Goal: Task Accomplishment & Management: Complete application form

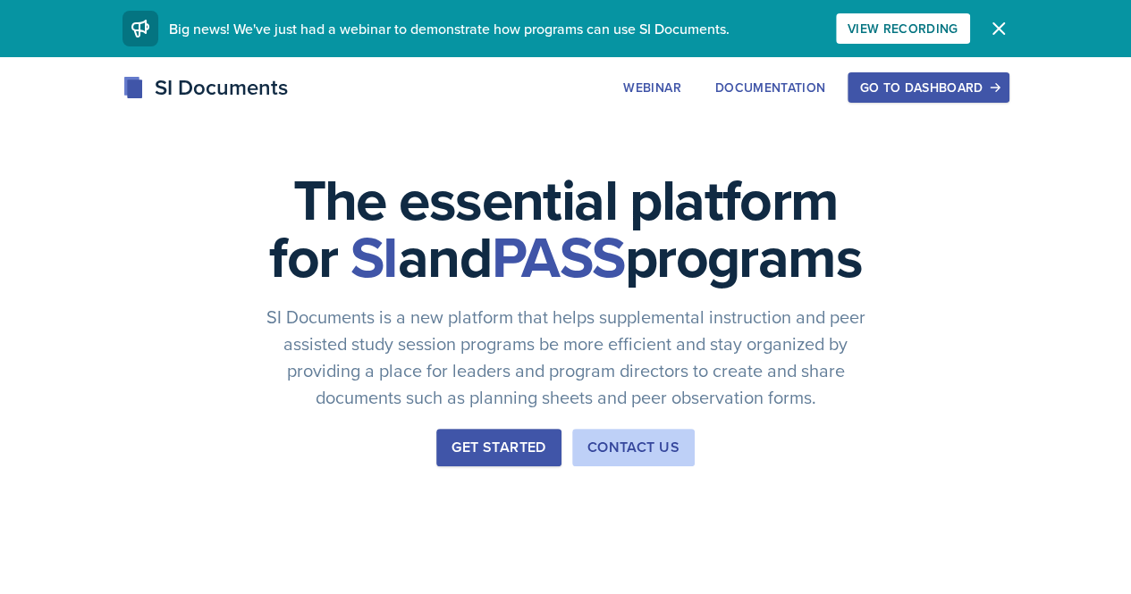
click at [997, 95] on div "Go to Dashboard" at bounding box center [928, 87] width 138 height 14
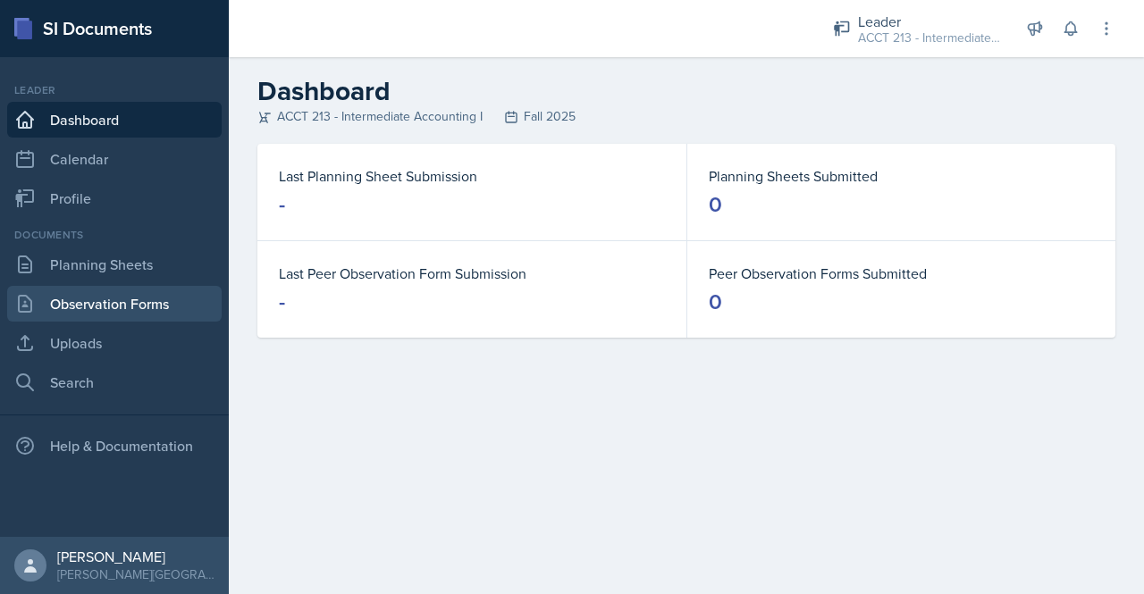
click at [106, 310] on link "Observation Forms" at bounding box center [114, 304] width 215 height 36
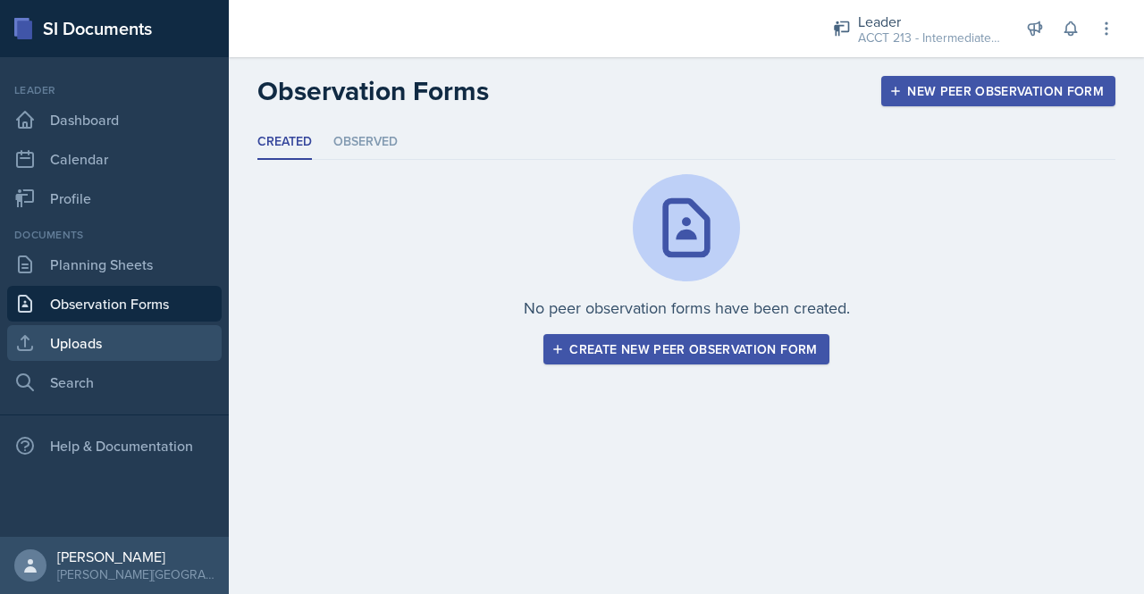
click at [86, 357] on link "Uploads" at bounding box center [114, 343] width 215 height 36
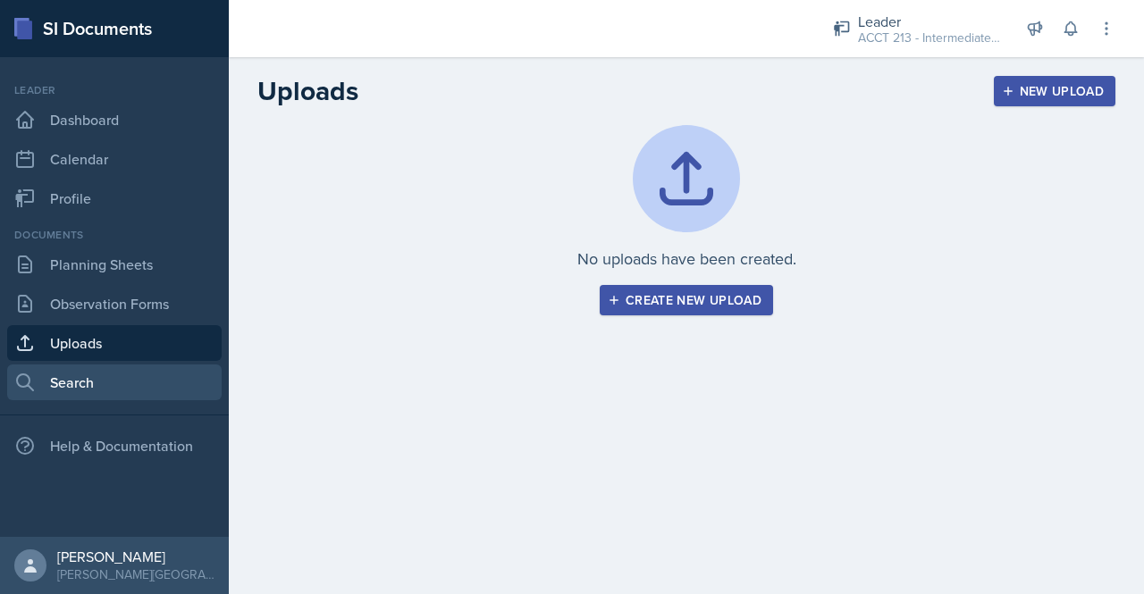
click at [117, 389] on link "Search" at bounding box center [114, 383] width 215 height 36
select select "all"
select select "1"
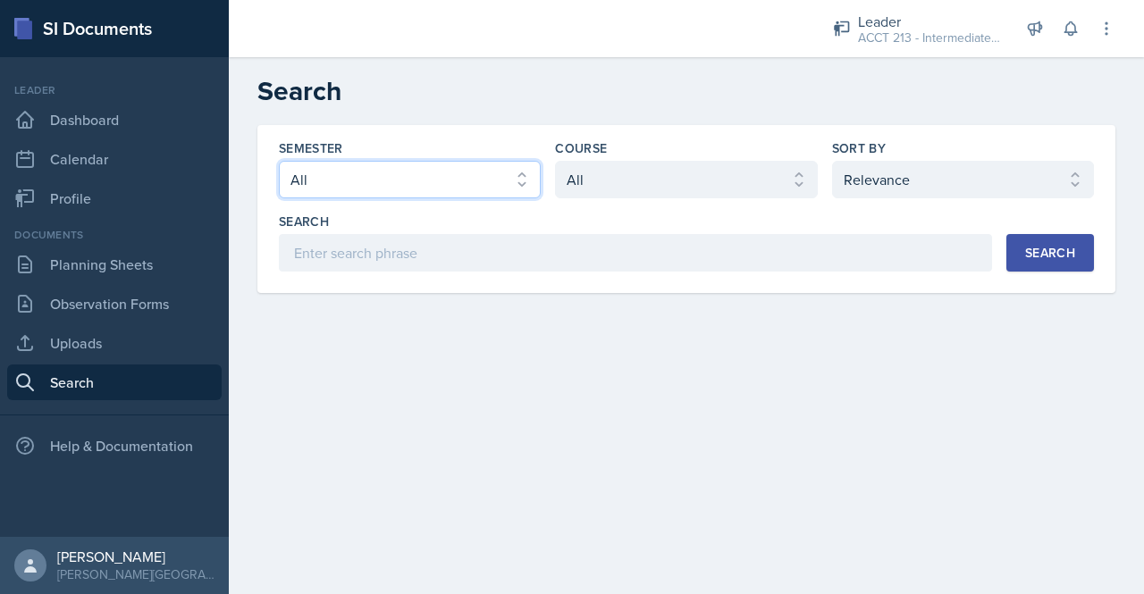
click at [443, 174] on select "Select semester All Fall 2025 SPRING 2025 Fall 2024 Spring 2024 Fall 2023 Sprin…" at bounding box center [410, 180] width 262 height 38
select select "a7ad9a0f-28b3-4f07-90bc-ebda486deedd"
click at [279, 161] on select "Select semester All Fall 2025 SPRING 2025 Fall 2024 Spring 2024 Fall 2023 Sprin…" at bounding box center [410, 180] width 262 height 38
click at [695, 156] on div "Course" at bounding box center [686, 148] width 262 height 18
click at [711, 199] on div "Semester Select semester All Fall 2025 SPRING 2025 Fall 2024 Spring 2024 Fall 2…" at bounding box center [686, 205] width 815 height 132
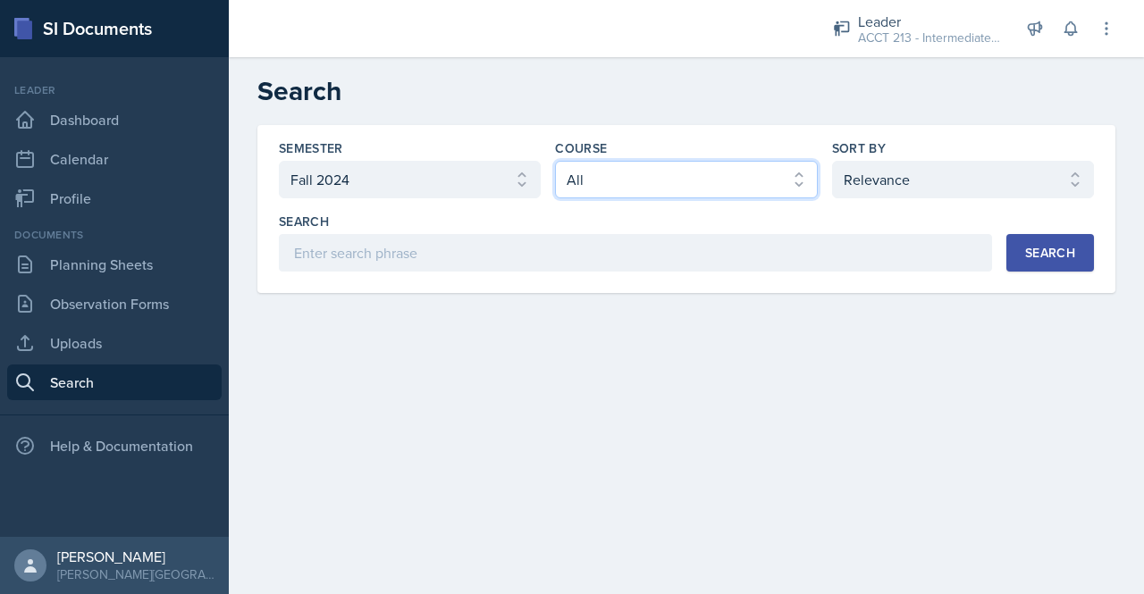
click at [669, 173] on select "Select course All ACCT 113 - Principles of Accounting I ACCT 213 - Intermediate…" at bounding box center [686, 180] width 262 height 38
select select "a3b952a5-493a-498d-99ed-b0c1dc4e84de"
click at [555, 161] on select "Select course All ACCT 113 - Principles of Accounting I ACCT 213 - Intermediate…" at bounding box center [686, 180] width 262 height 38
click at [1077, 242] on button "Search" at bounding box center [1050, 253] width 88 height 38
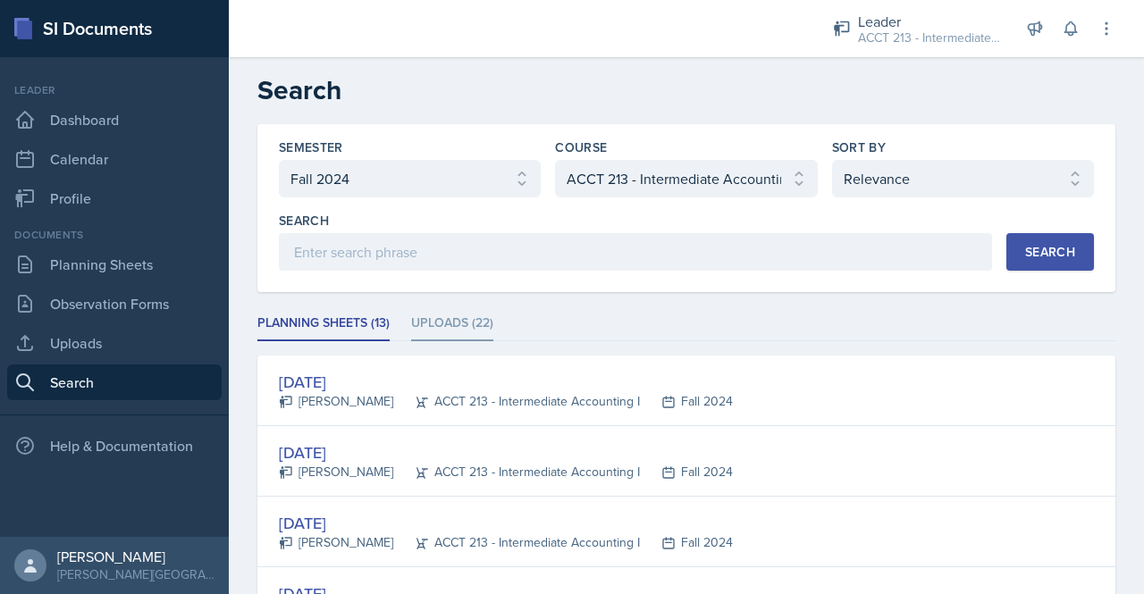
click at [452, 330] on li "Uploads (22)" at bounding box center [452, 324] width 82 height 35
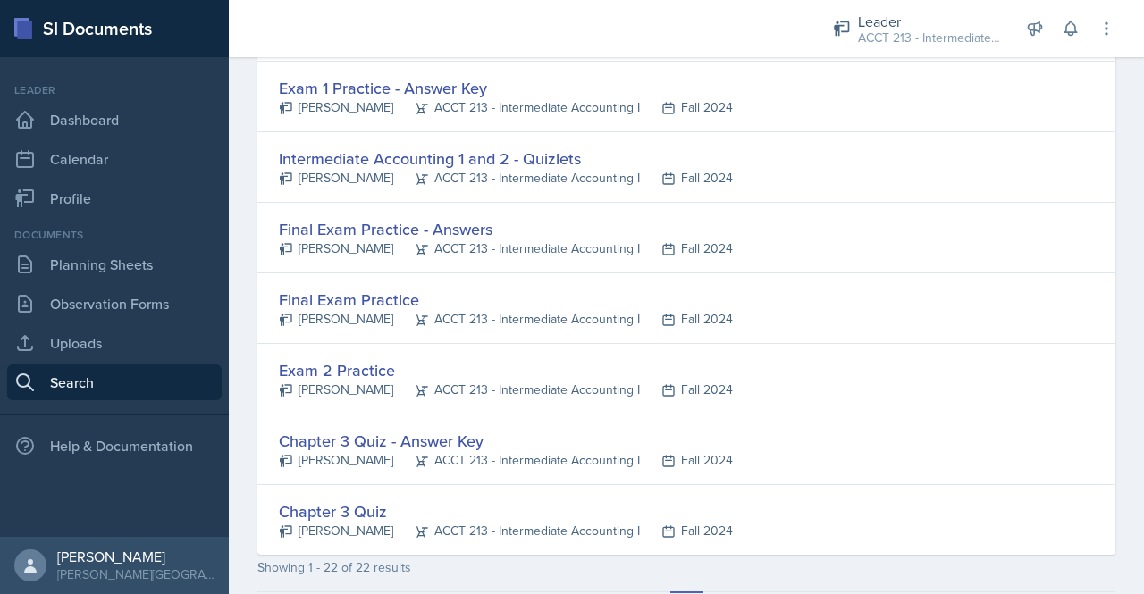
scroll to position [1353, 0]
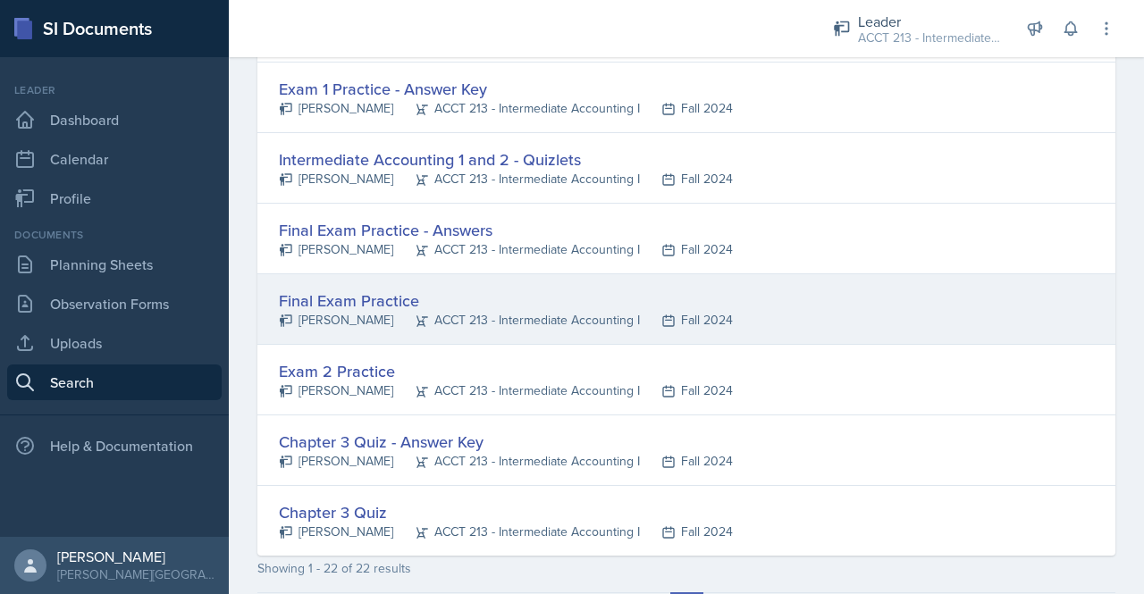
click at [382, 289] on div "Final Exam Practice" at bounding box center [506, 301] width 454 height 24
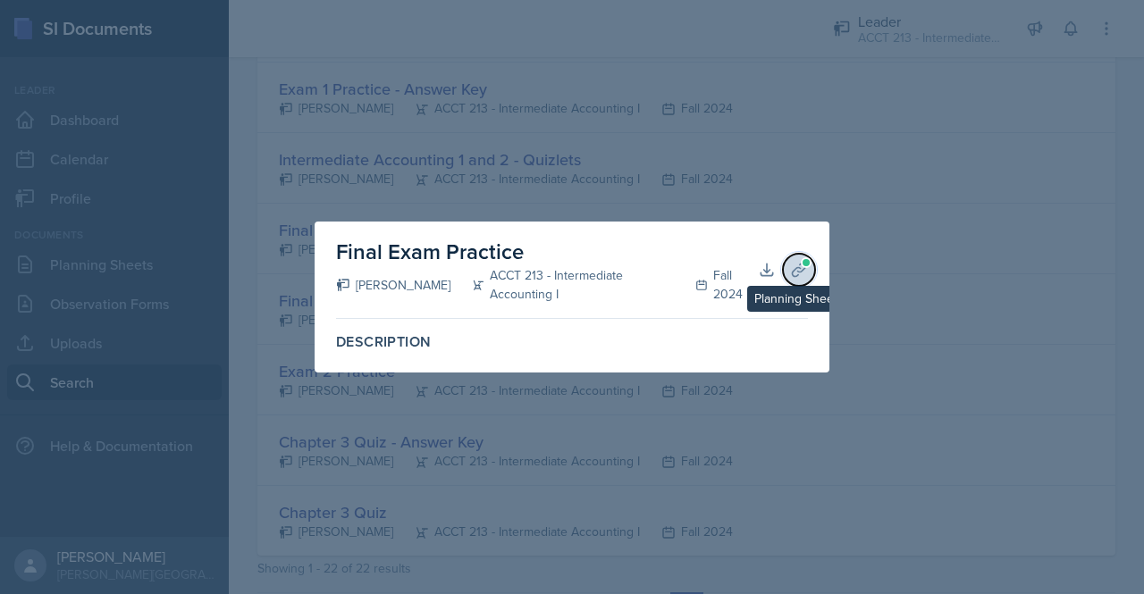
click at [802, 258] on span at bounding box center [806, 262] width 11 height 11
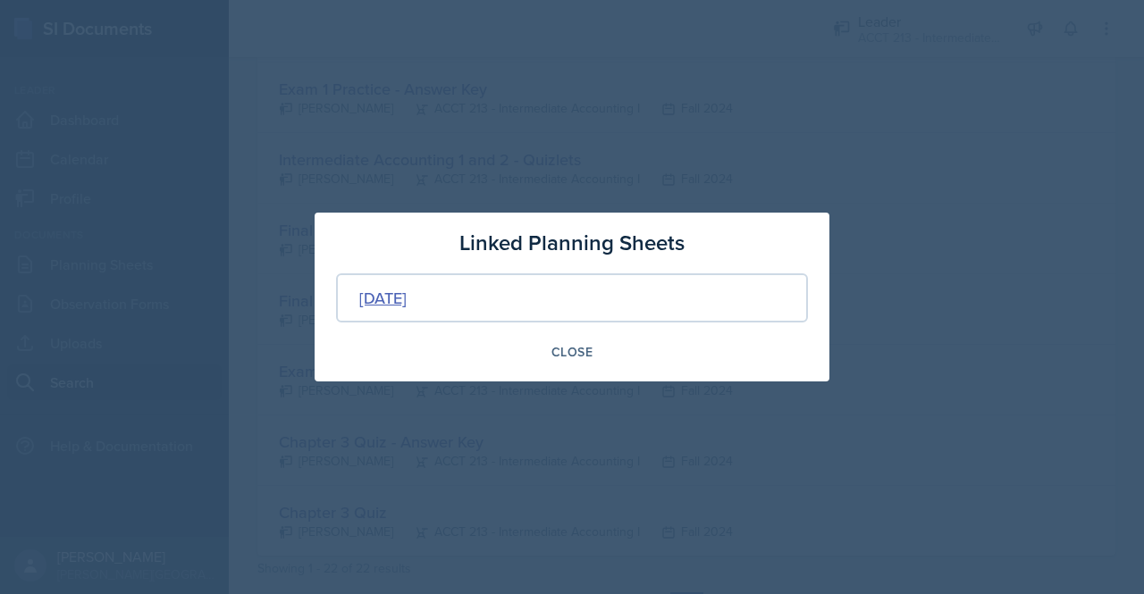
click at [407, 306] on div "[DATE]" at bounding box center [382, 298] width 47 height 24
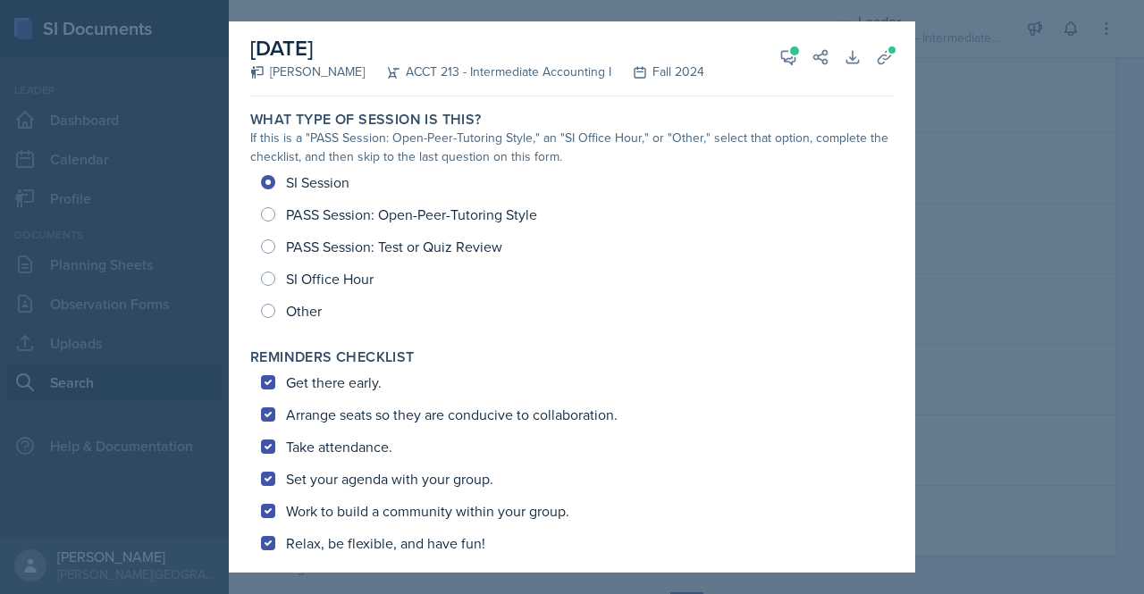
scroll to position [0, 0]
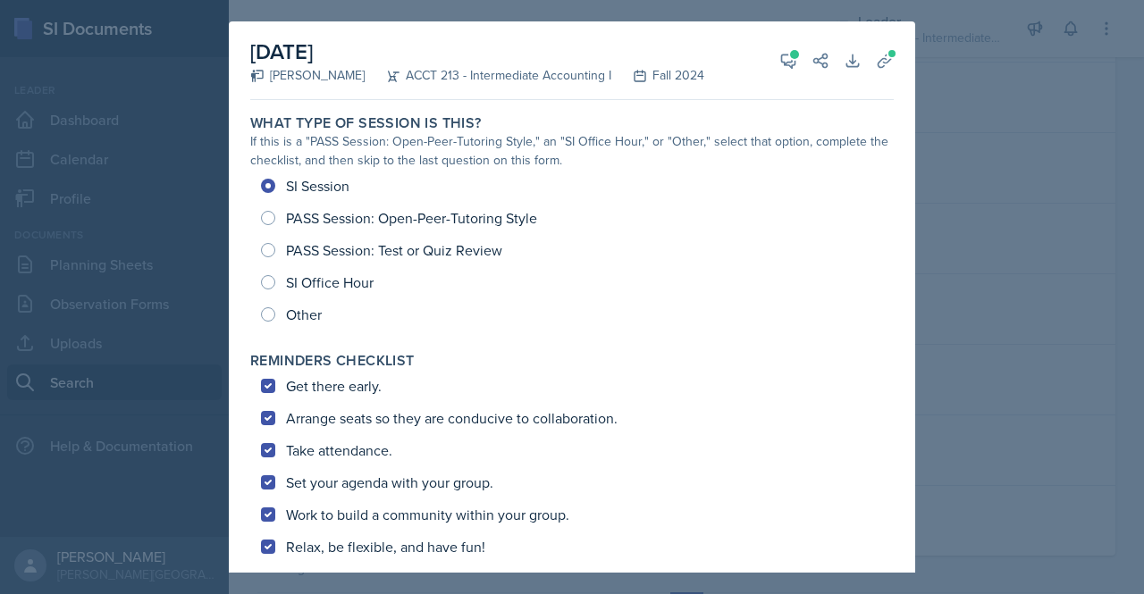
click at [867, 81] on div "[DATE] [PERSON_NAME] ACCT 213 - Intermediate Accounting I Fall 2024 View Commen…" at bounding box center [572, 60] width 644 height 79
click at [879, 60] on icon at bounding box center [885, 61] width 18 height 18
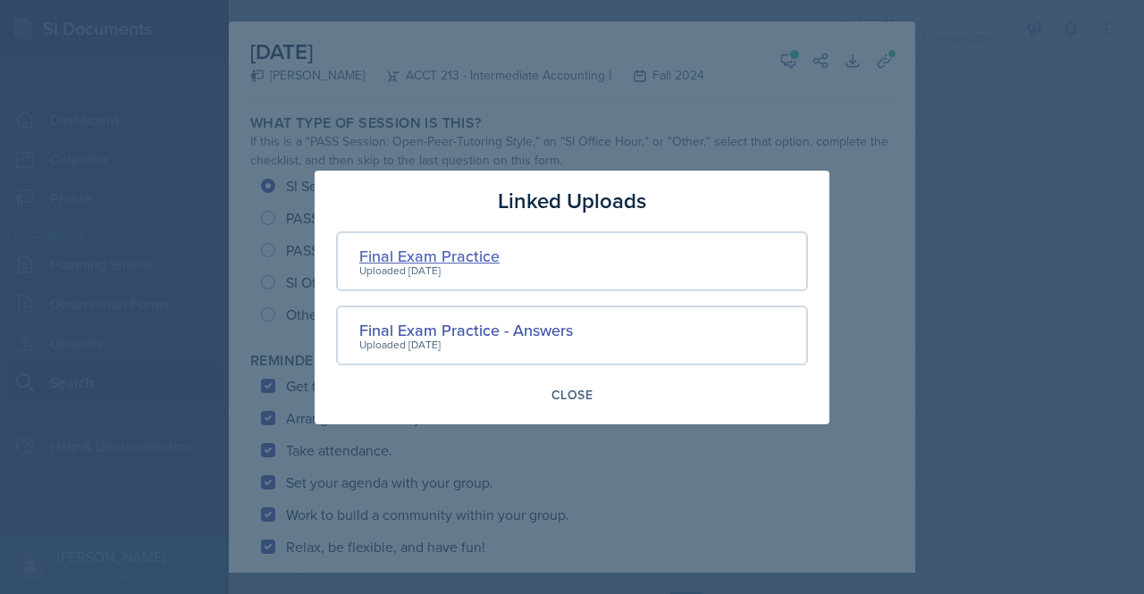
click at [488, 265] on div "Final Exam Practice" at bounding box center [429, 256] width 140 height 24
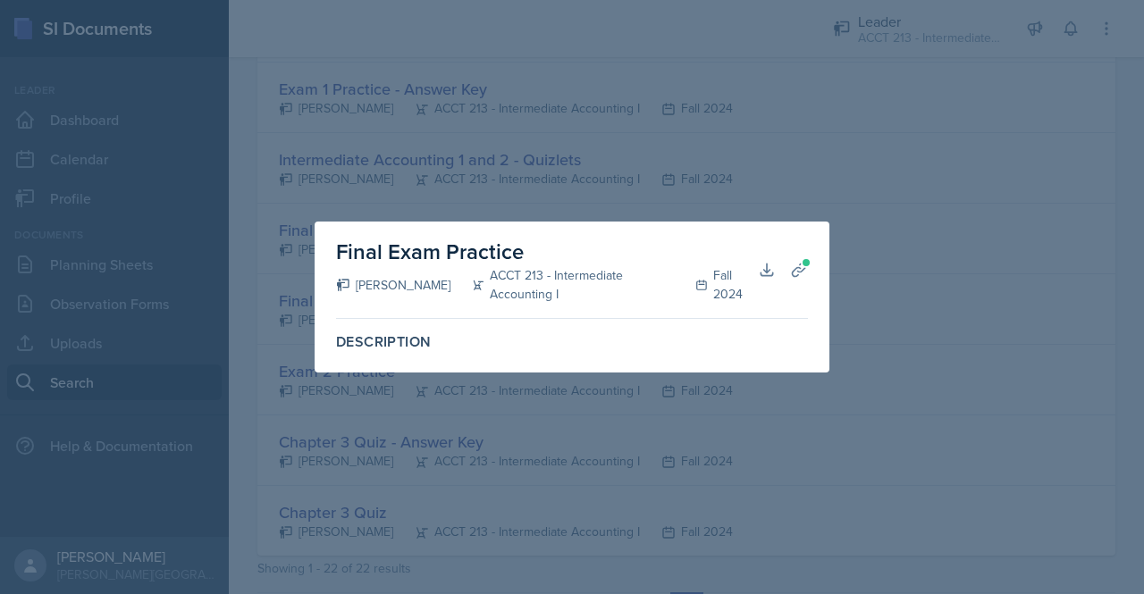
click at [883, 253] on div at bounding box center [572, 297] width 1144 height 594
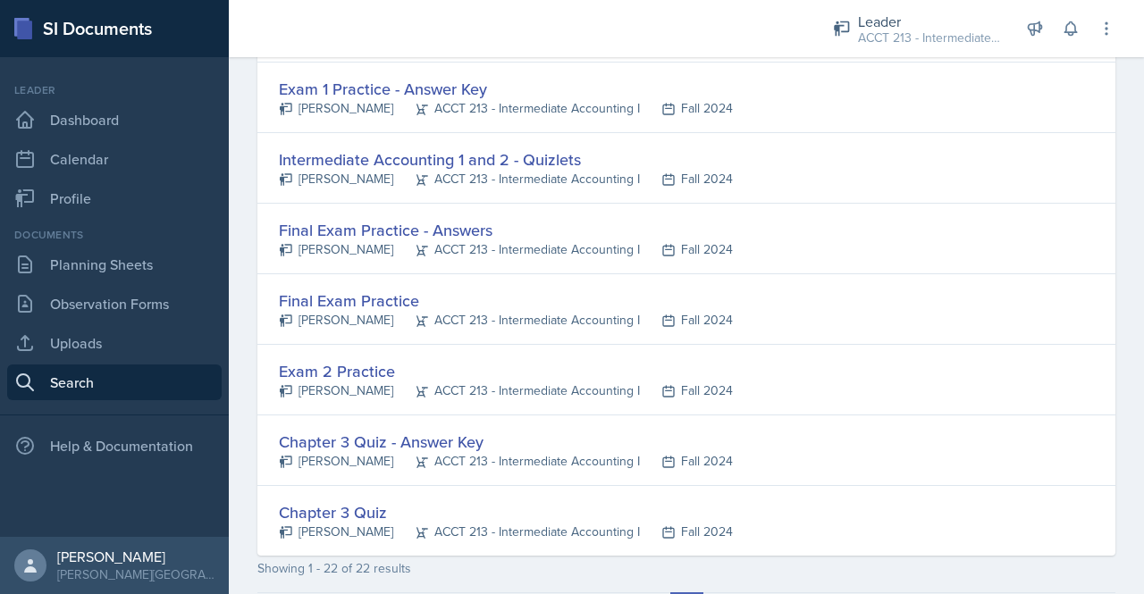
click at [883, 253] on div "Final Exam Practice - Answers [PERSON_NAME] ACCT 213 - Intermediate Accounting …" at bounding box center [686, 239] width 858 height 71
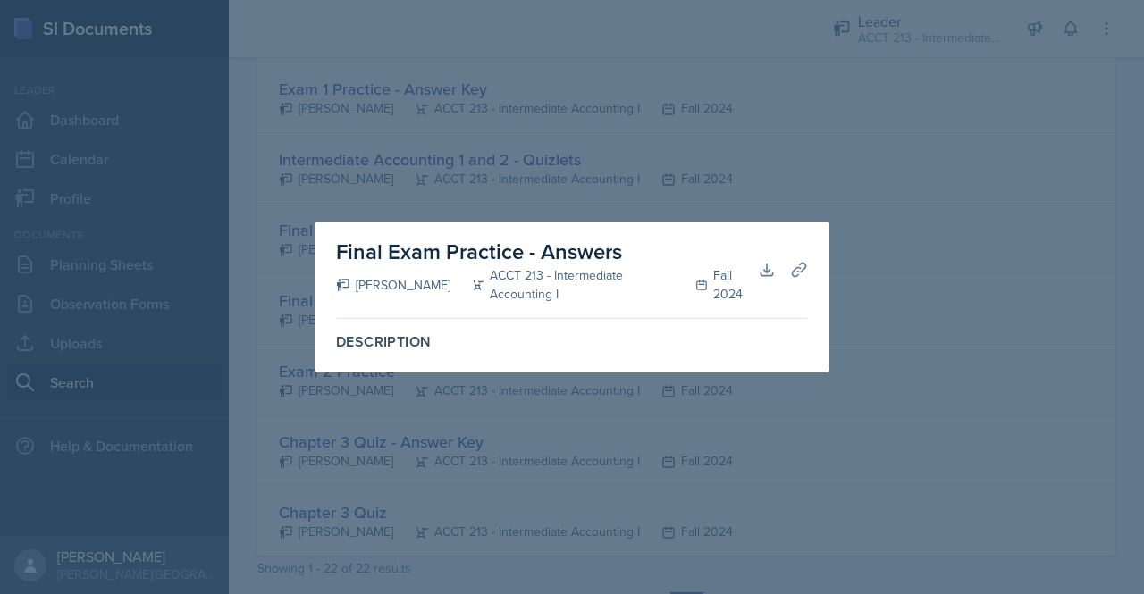
click at [917, 183] on div at bounding box center [572, 297] width 1144 height 594
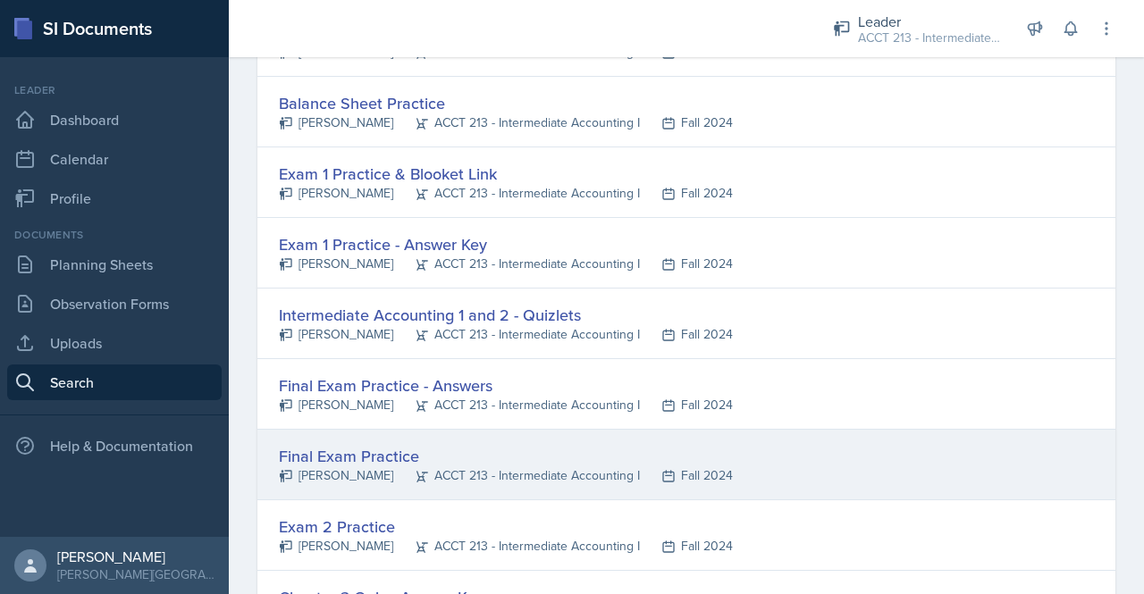
scroll to position [1166, 0]
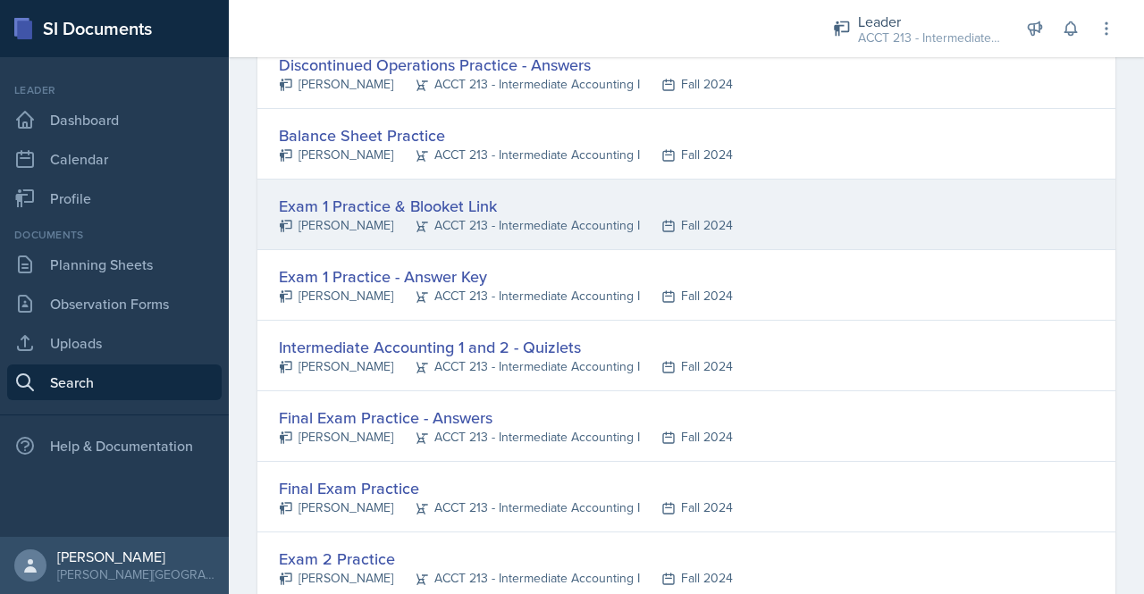
click at [475, 216] on div "ACCT 213 - Intermediate Accounting I" at bounding box center [516, 225] width 247 height 19
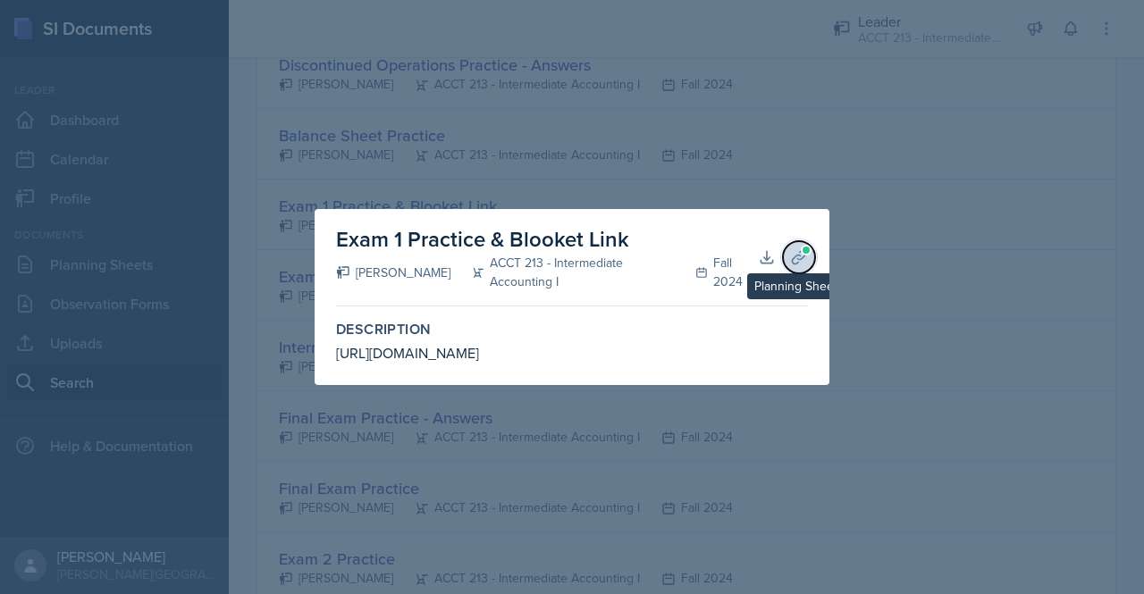
click at [807, 256] on icon at bounding box center [799, 257] width 18 height 18
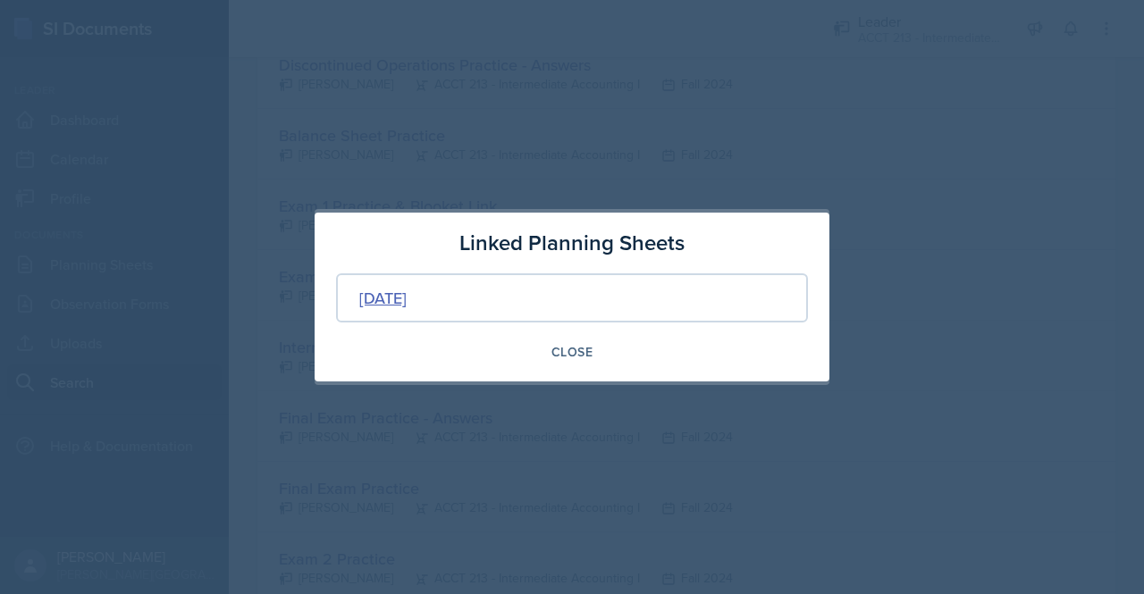
click at [388, 301] on div "[DATE]" at bounding box center [382, 298] width 47 height 24
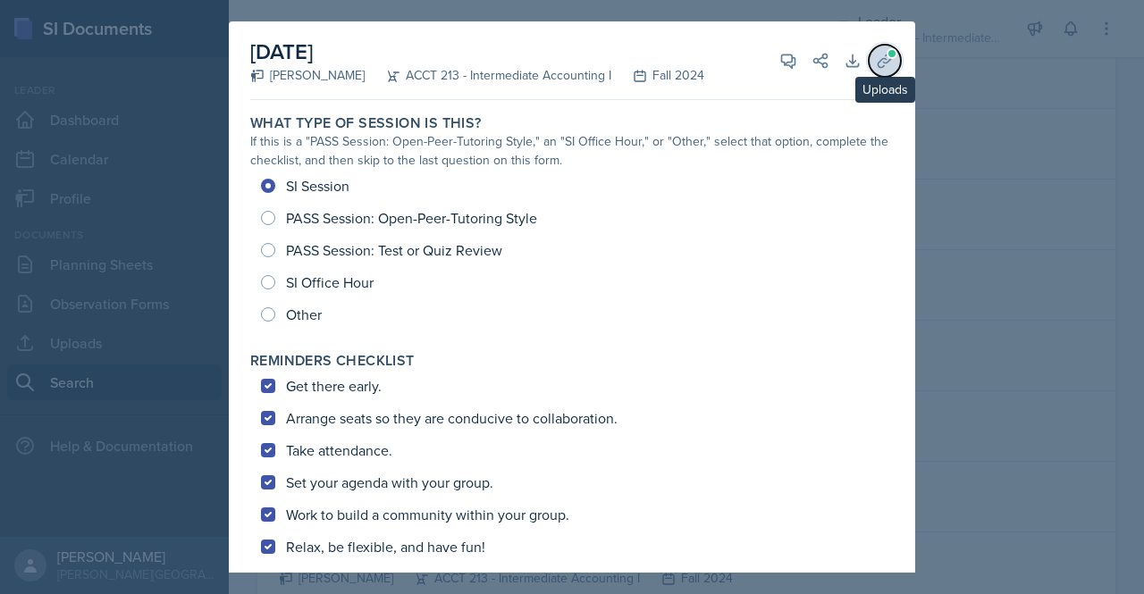
click at [872, 47] on button "Uploads" at bounding box center [885, 61] width 32 height 32
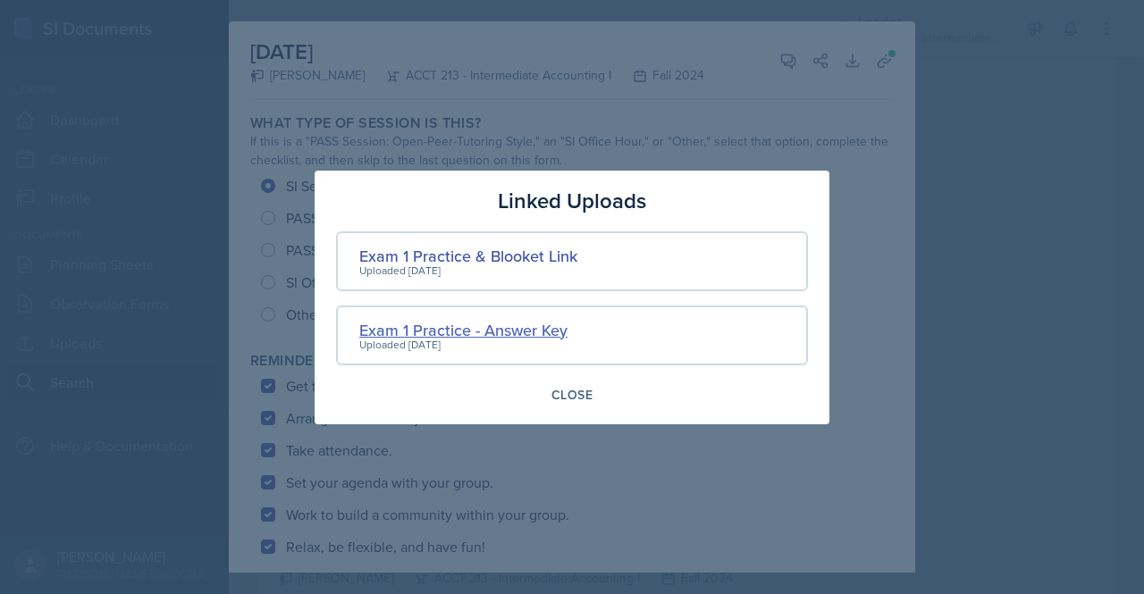
click at [528, 330] on div "Exam 1 Practice - Answer Key" at bounding box center [463, 330] width 208 height 24
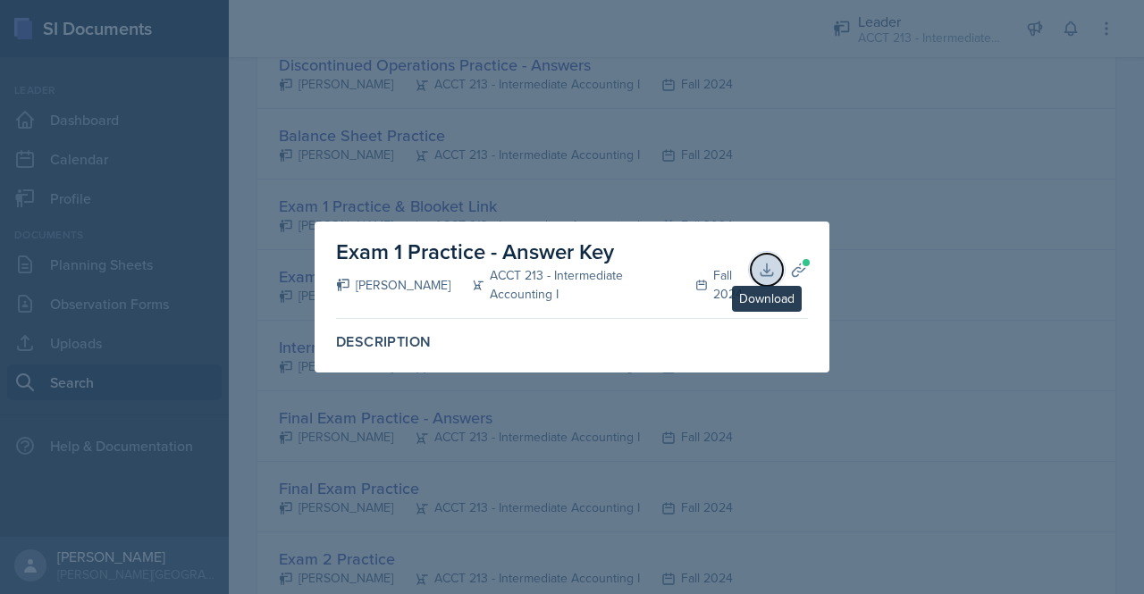
click at [769, 271] on icon at bounding box center [767, 270] width 12 height 12
click at [897, 244] on div at bounding box center [572, 297] width 1144 height 594
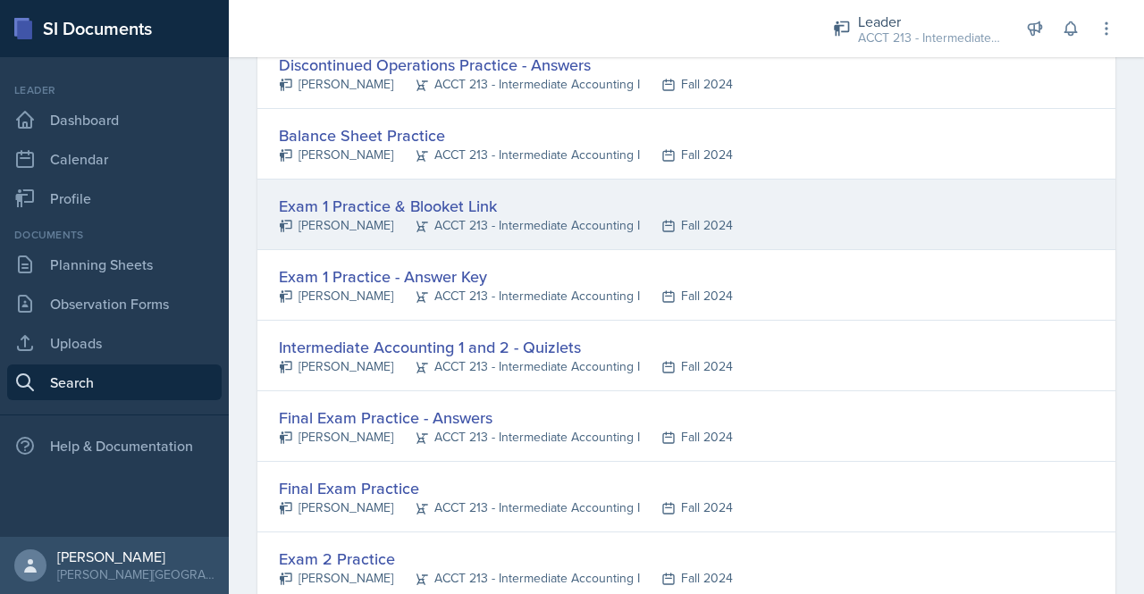
click at [375, 207] on div "Exam 1 Practice & Blooket Link" at bounding box center [506, 206] width 454 height 24
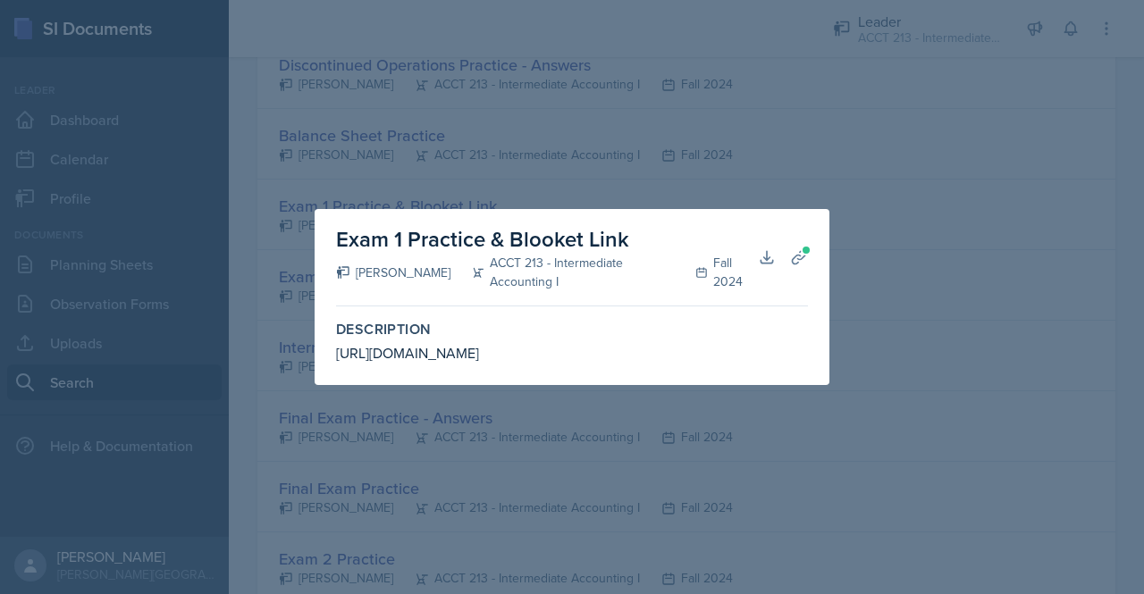
click at [817, 243] on div "Exam 1 Practice & Blooket Link [PERSON_NAME] ACCT 213 - Intermediate Accounting…" at bounding box center [572, 297] width 515 height 176
click at [809, 252] on span at bounding box center [806, 250] width 11 height 11
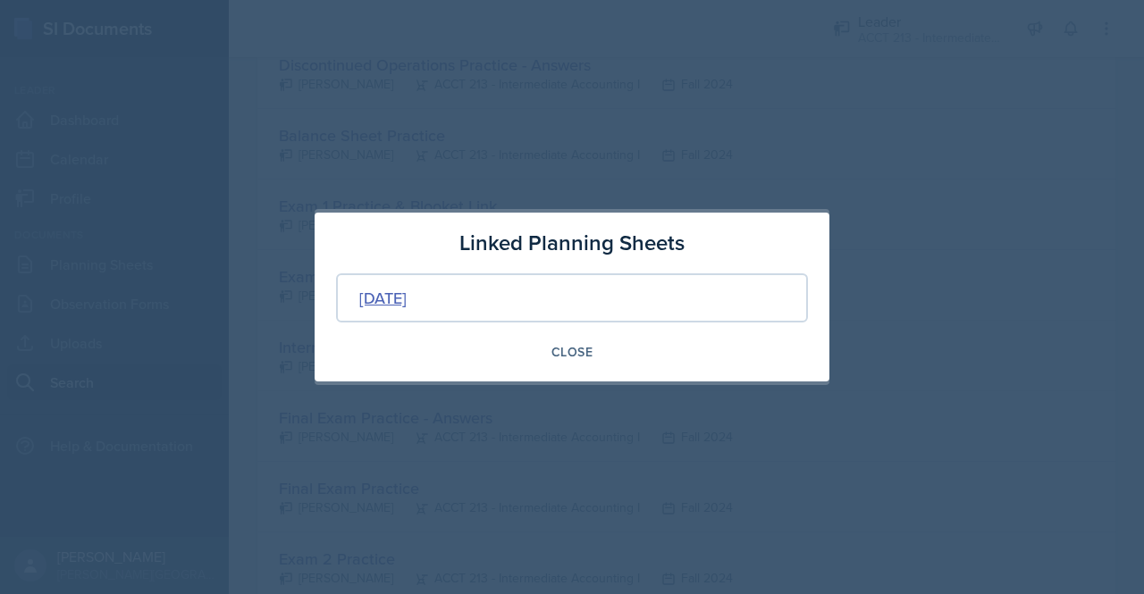
click at [407, 287] on div "[DATE]" at bounding box center [382, 298] width 47 height 24
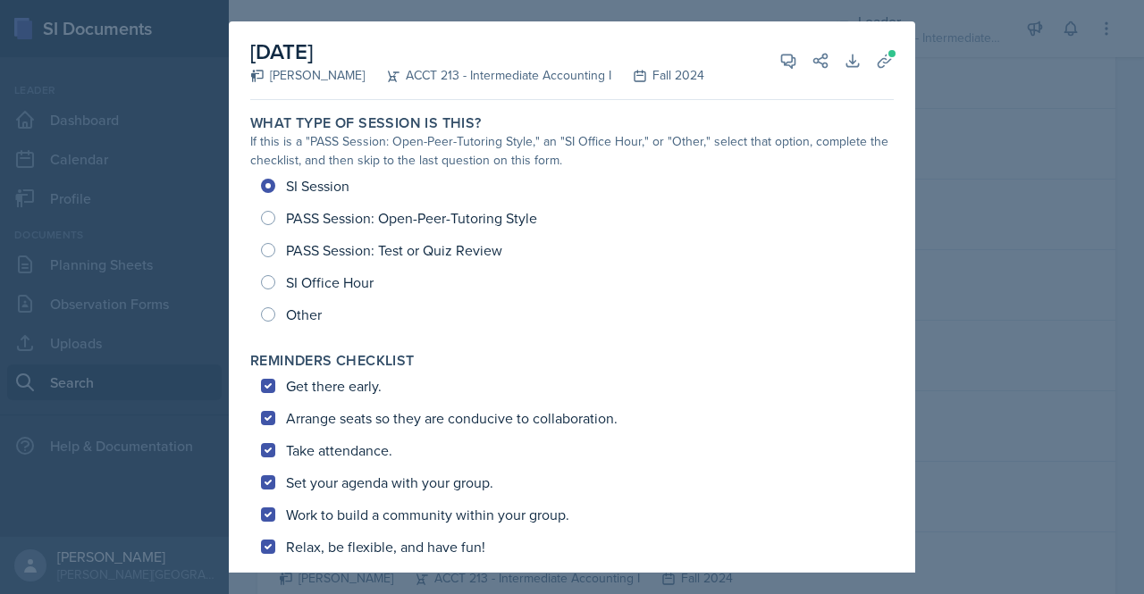
scroll to position [11, 0]
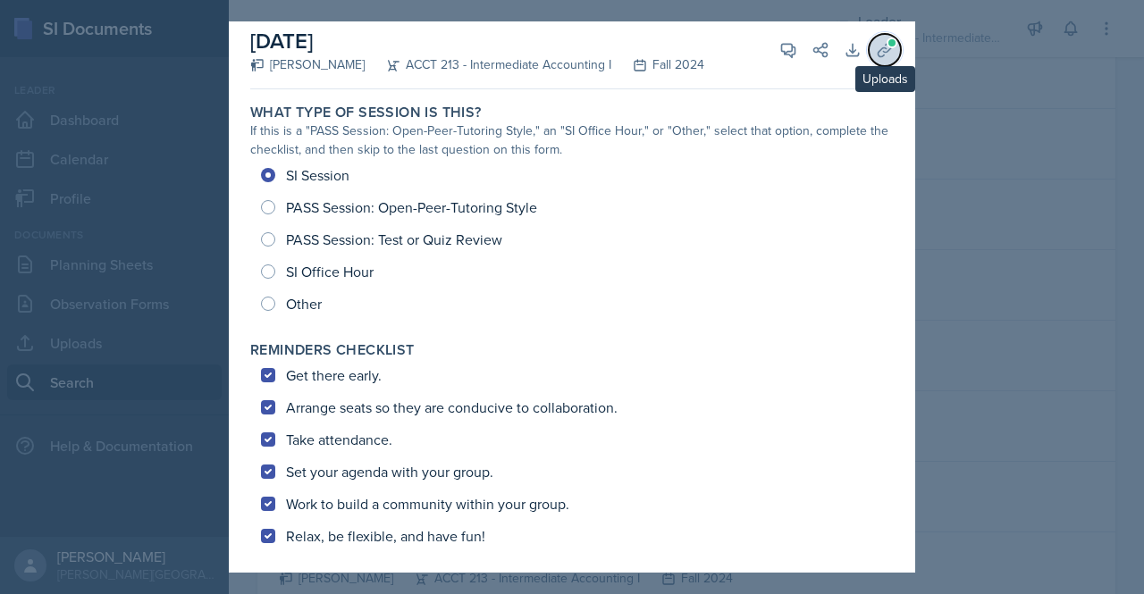
click at [876, 55] on icon at bounding box center [885, 50] width 18 height 18
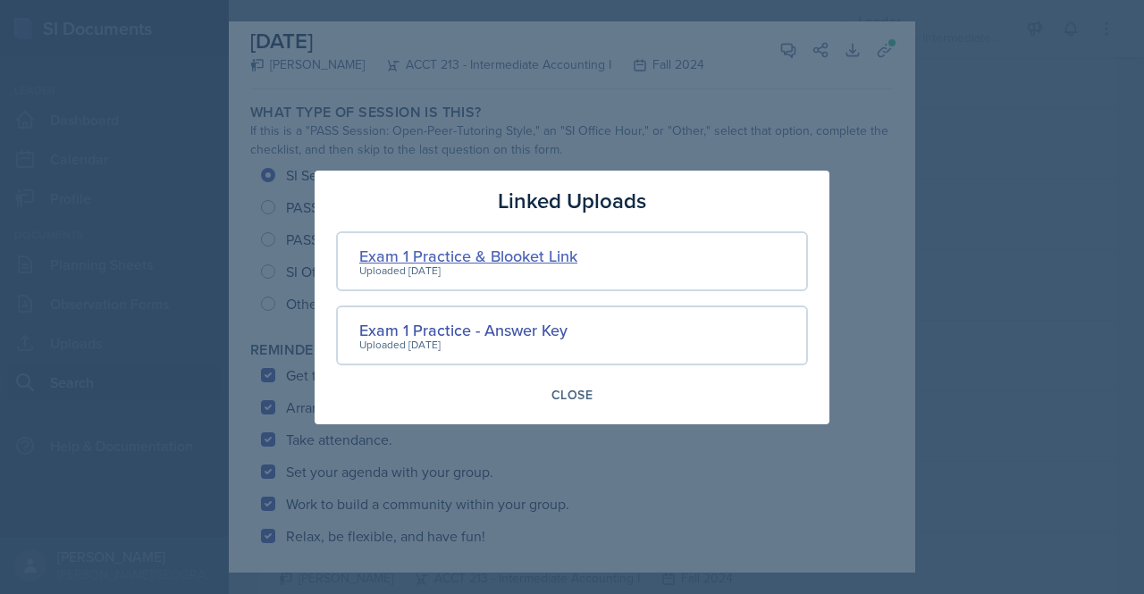
click at [477, 257] on div "Exam 1 Practice & Blooket Link" at bounding box center [468, 256] width 218 height 24
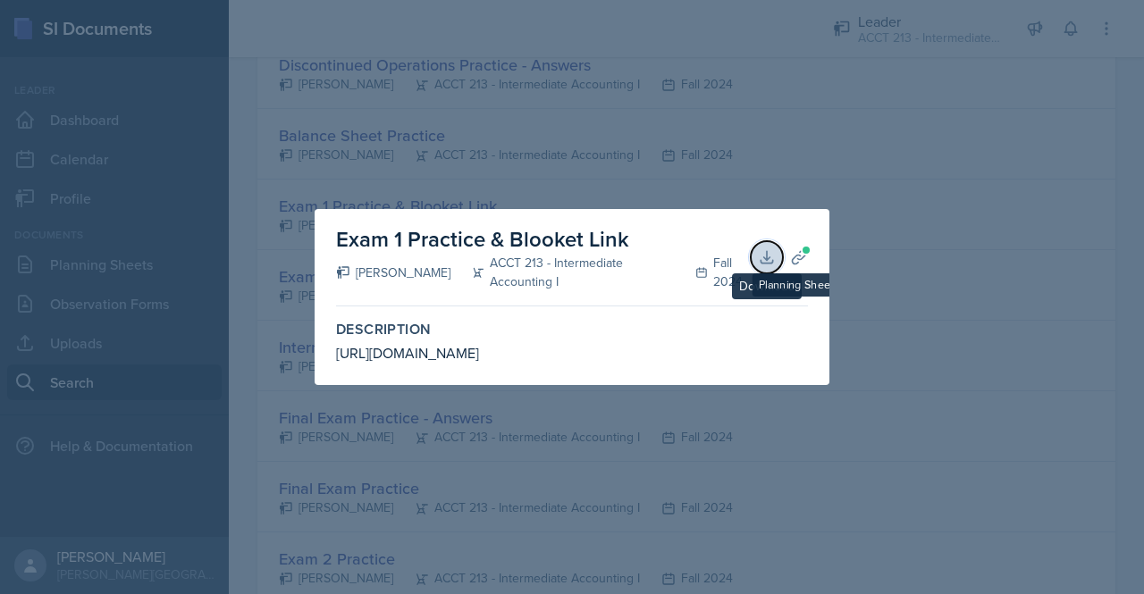
click at [762, 260] on icon at bounding box center [767, 257] width 18 height 18
click at [801, 257] on icon at bounding box center [799, 257] width 18 height 18
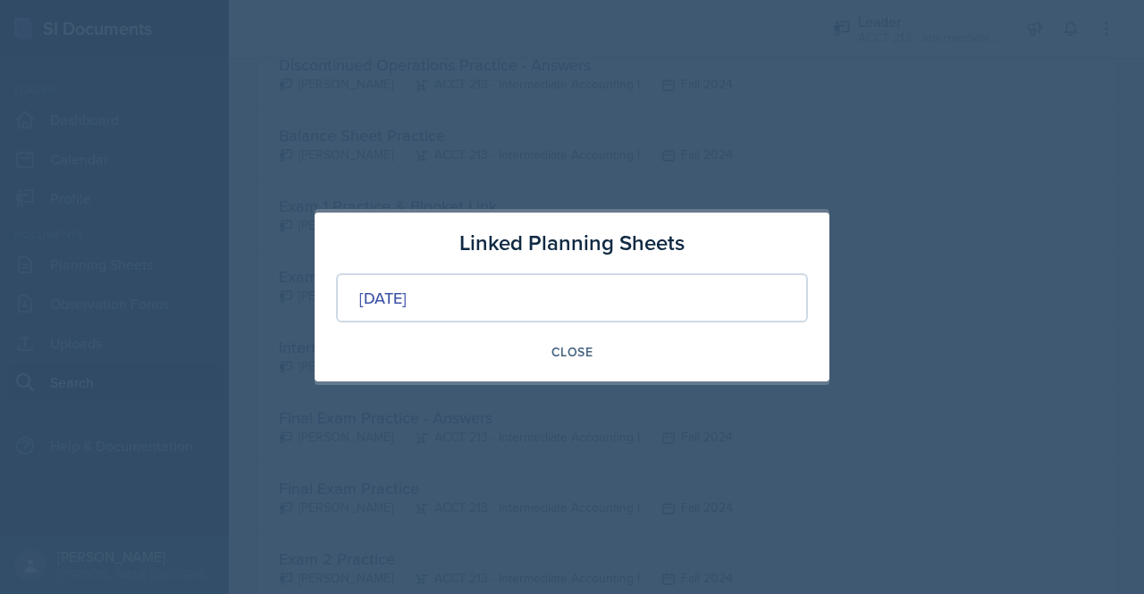
click at [861, 173] on div at bounding box center [572, 297] width 1144 height 594
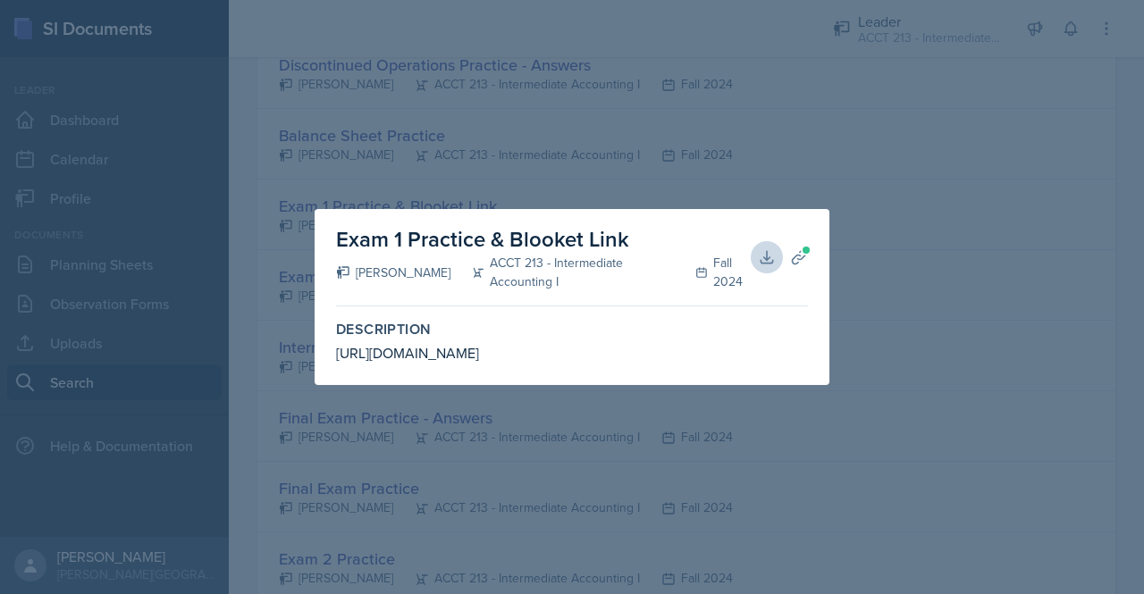
drag, startPoint x: 742, startPoint y: 349, endPoint x: 318, endPoint y: 358, distance: 423.8
click at [318, 358] on div "Exam 1 Practice & Blooket Link [PERSON_NAME] ACCT 213 - Intermediate Accounting…" at bounding box center [572, 297] width 515 height 176
copy div "[URL][DOMAIN_NAME]"
click at [905, 231] on div at bounding box center [572, 297] width 1144 height 594
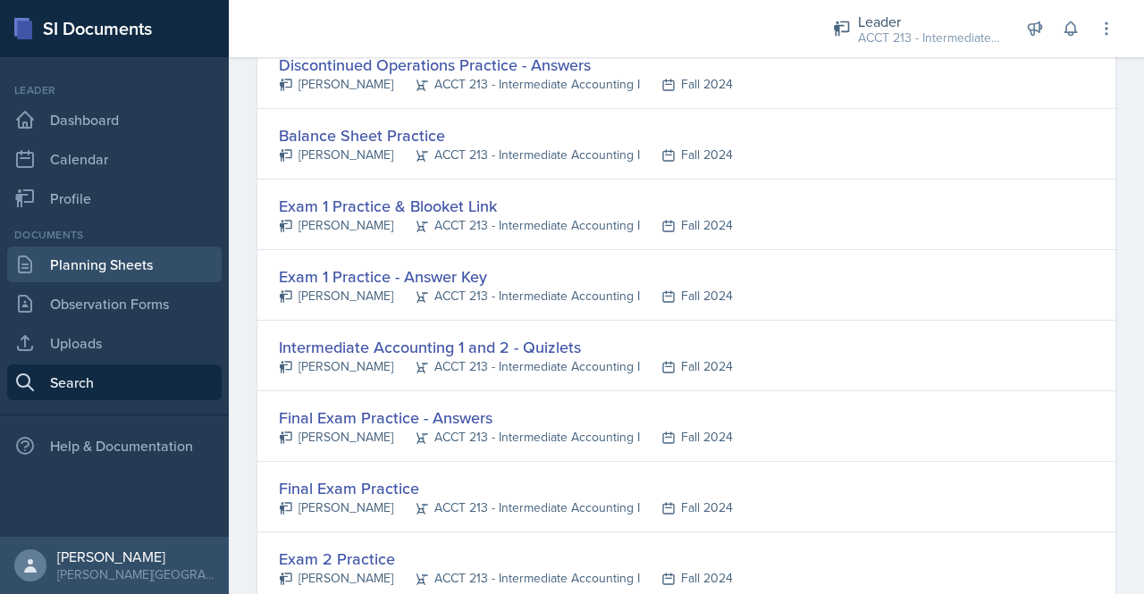
click at [122, 274] on link "Planning Sheets" at bounding box center [114, 265] width 215 height 36
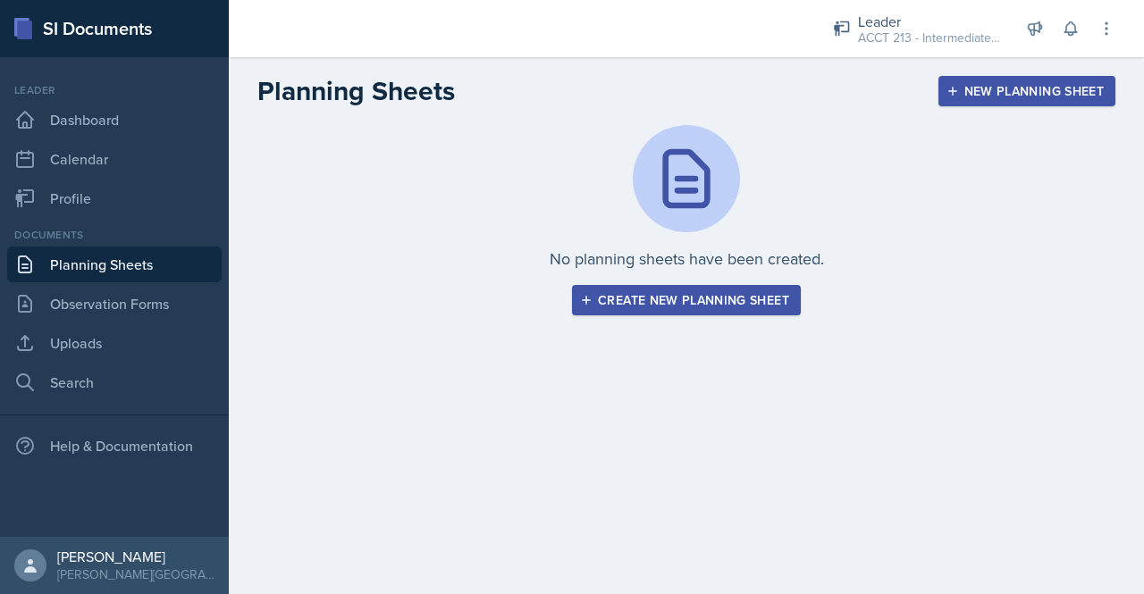
click at [727, 300] on div "Create new planning sheet" at bounding box center [687, 300] width 206 height 14
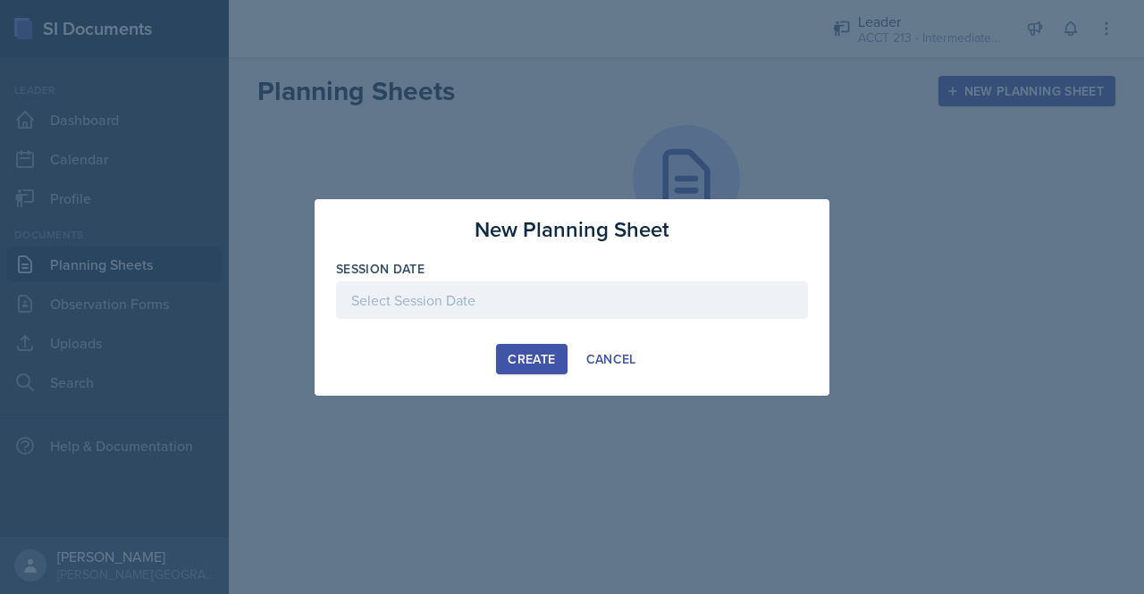
click at [467, 294] on div at bounding box center [572, 301] width 472 height 38
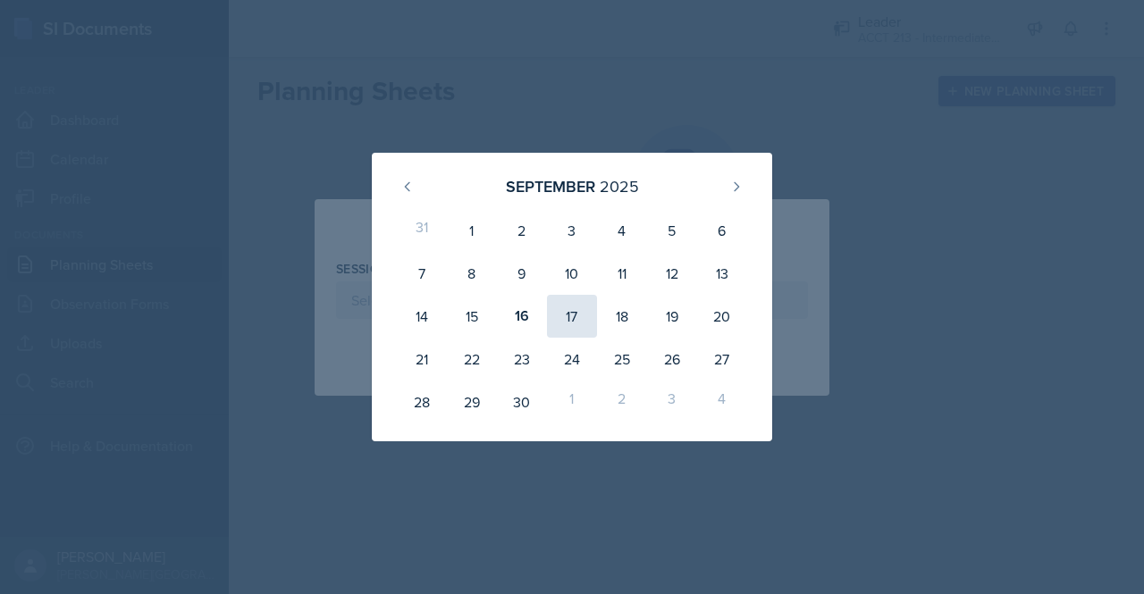
click at [571, 320] on div "17" at bounding box center [572, 316] width 50 height 43
type input "[DATE]"
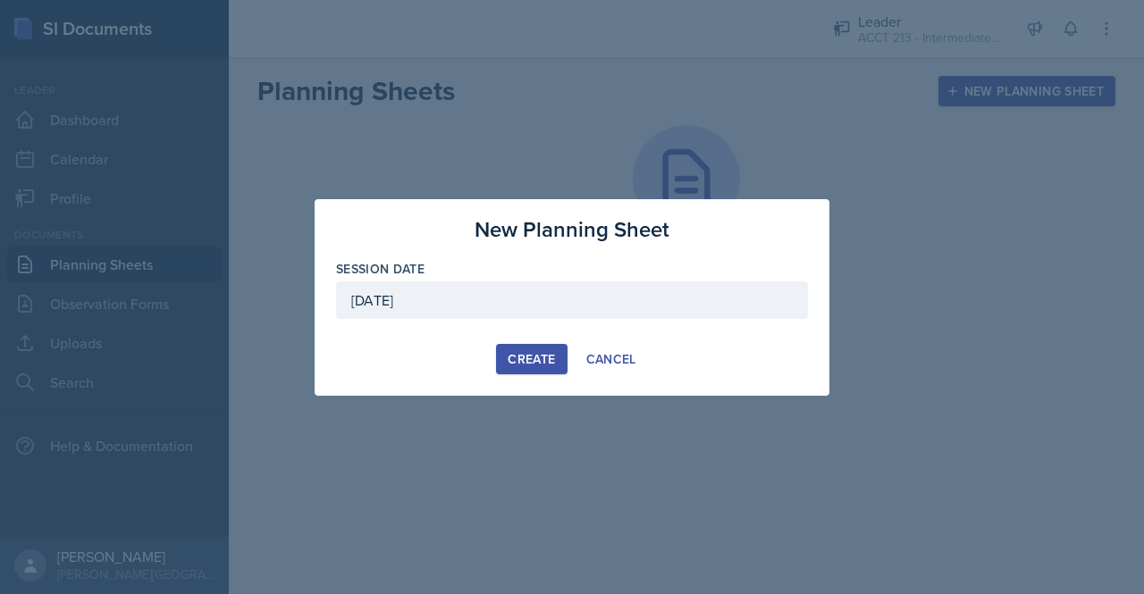
click at [544, 359] on div "Create" at bounding box center [531, 359] width 47 height 14
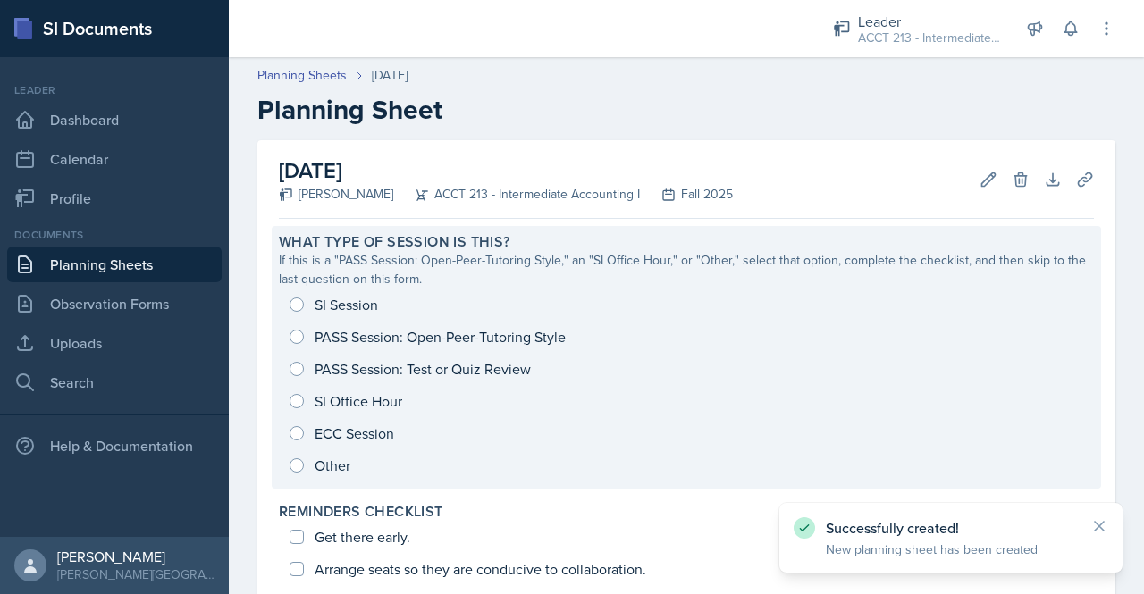
click at [313, 301] on div "SI Session PASS Session: Open-Peer-Tutoring Style PASS Session: Test or Quiz Re…" at bounding box center [686, 385] width 815 height 193
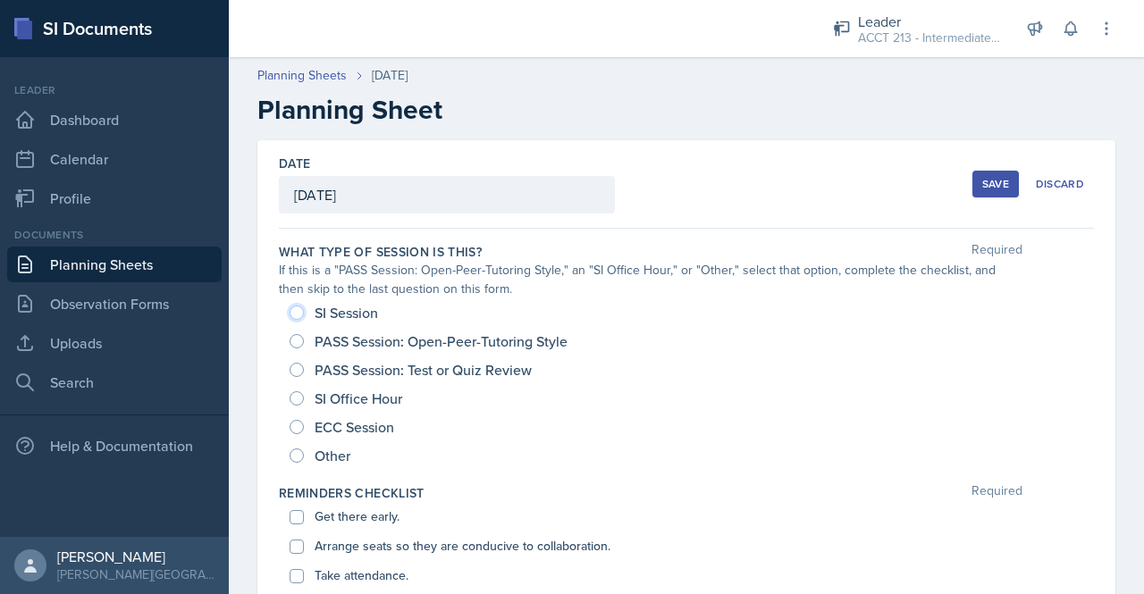
click at [295, 310] on input "SI Session" at bounding box center [297, 313] width 14 height 14
radio input "true"
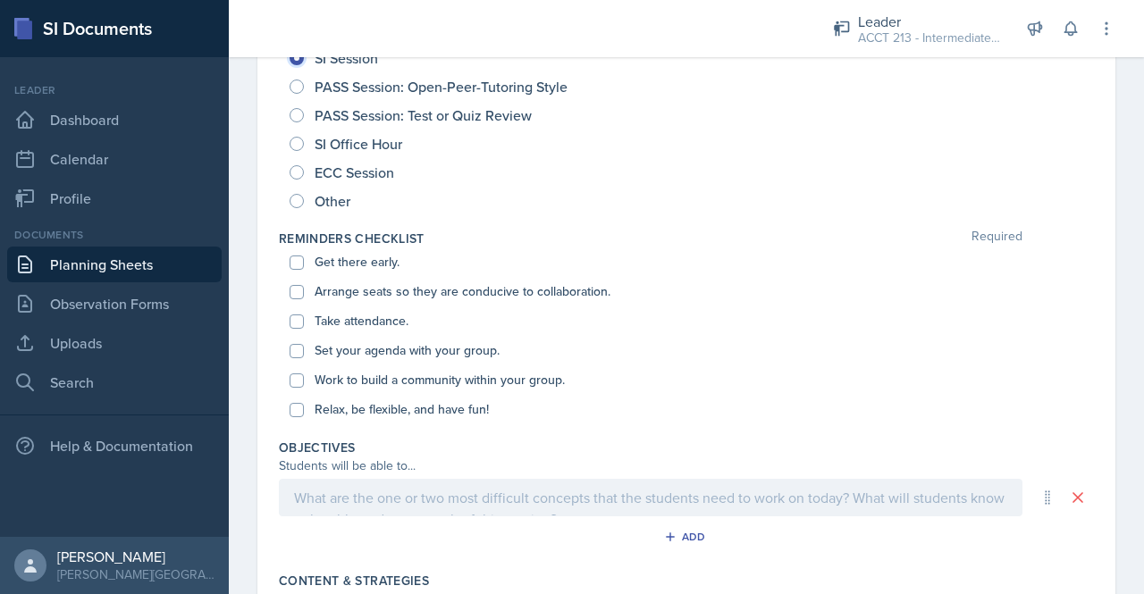
scroll to position [256, 0]
click at [296, 262] on input "Get there early." at bounding box center [297, 262] width 14 height 14
checkbox input "true"
click at [293, 290] on input "Arrange seats so they are conducive to collaboration." at bounding box center [297, 291] width 14 height 14
checkbox input "true"
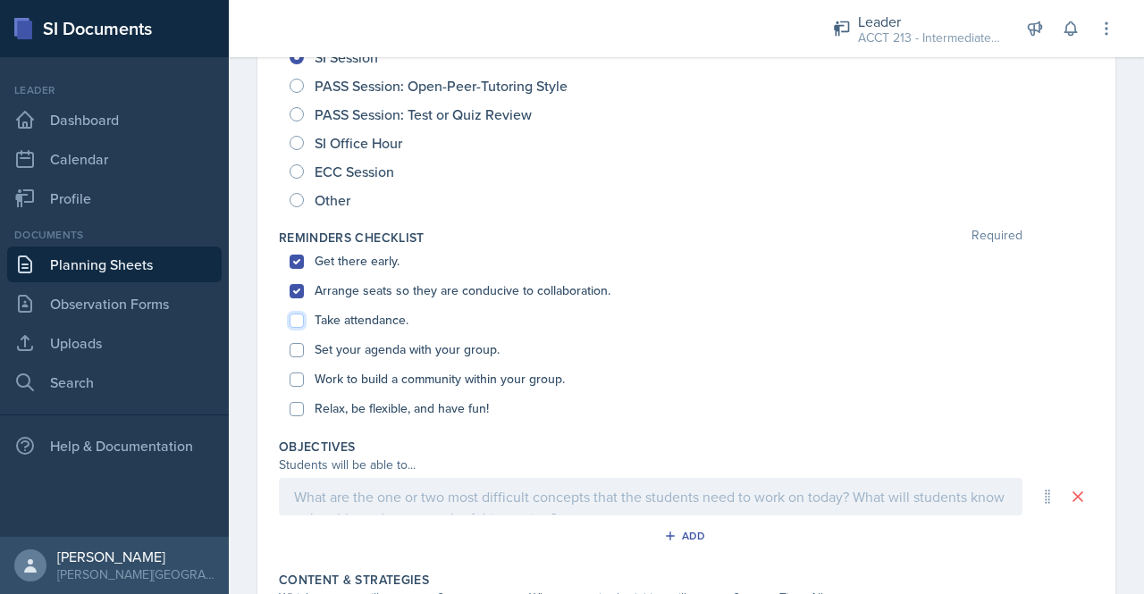
click at [293, 317] on input "Take attendance." at bounding box center [297, 321] width 14 height 14
checkbox input "true"
click at [287, 351] on div "Get there early. Arrange seats so they are conducive to collaboration. Take att…" at bounding box center [686, 335] width 815 height 177
click at [297, 350] on input "Set your agenda with your group." at bounding box center [297, 350] width 14 height 14
checkbox input "true"
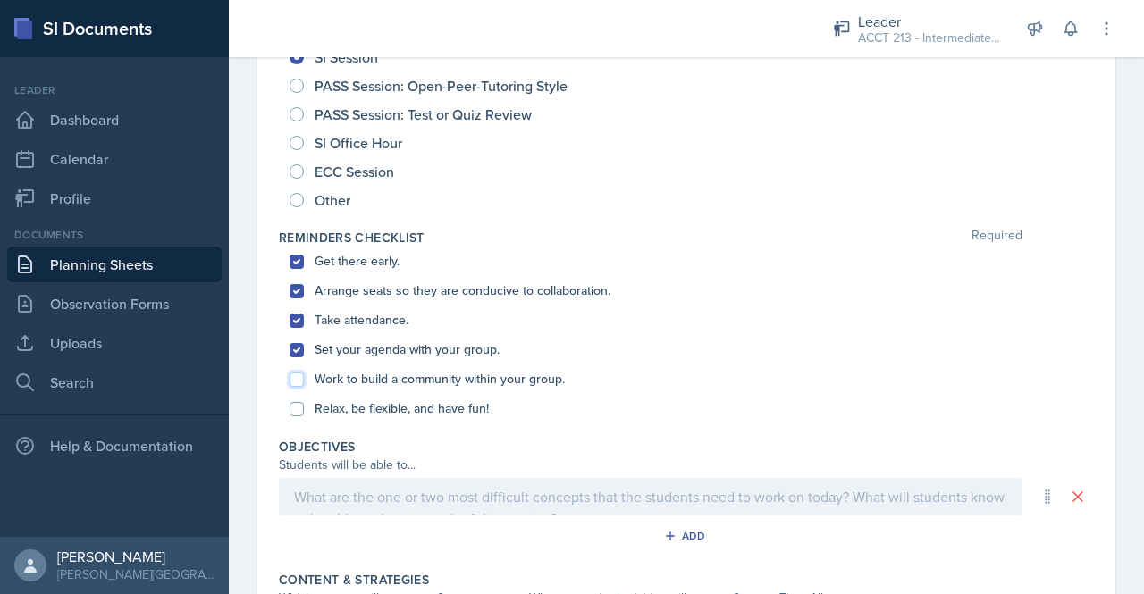
click at [297, 382] on input "Work to build a community within your group." at bounding box center [297, 380] width 14 height 14
checkbox input "true"
click at [295, 398] on div "Relax, be flexible, and have fun!" at bounding box center [687, 408] width 794 height 29
click at [295, 402] on input "Relax, be flexible, and have fun!" at bounding box center [297, 409] width 14 height 14
checkbox input "true"
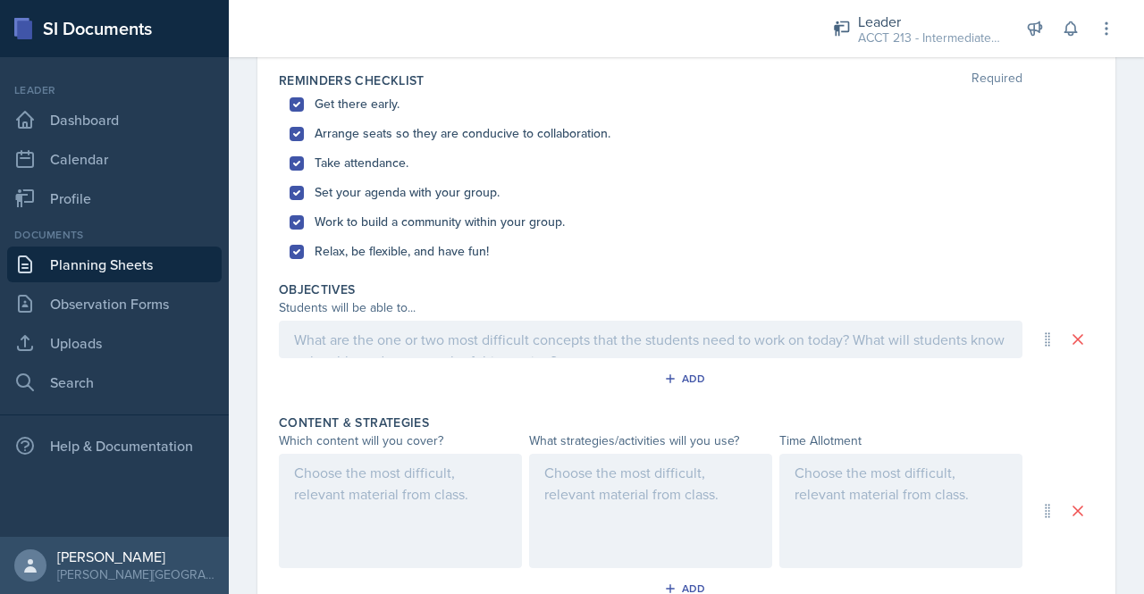
scroll to position [443, 0]
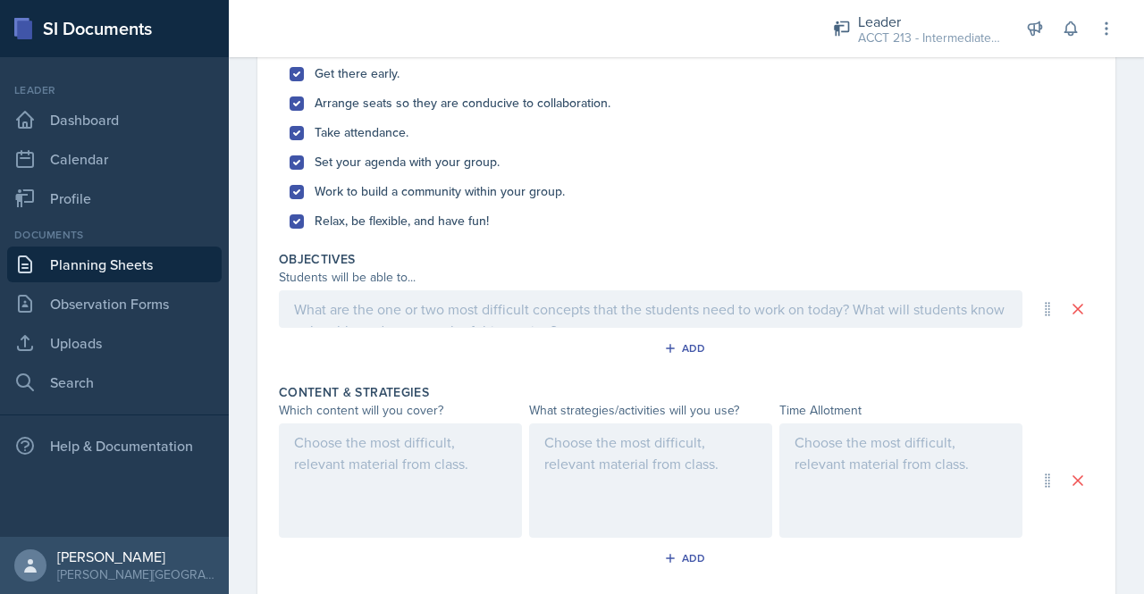
click at [325, 320] on p at bounding box center [650, 309] width 713 height 21
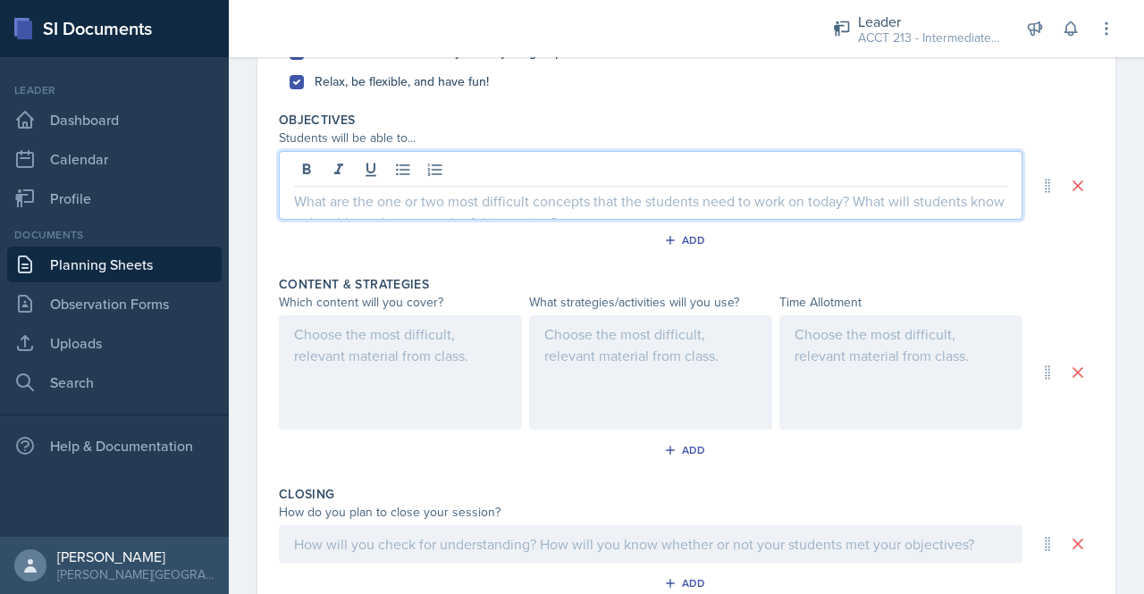
scroll to position [583, 0]
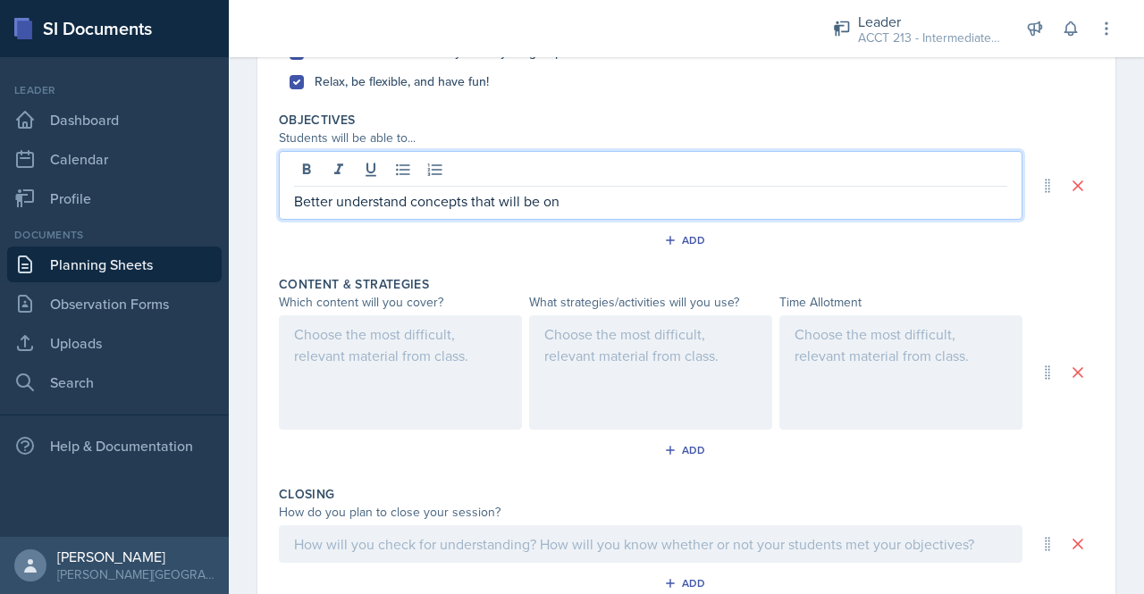
click at [409, 205] on p "Better understand concepts that will be on" at bounding box center [650, 200] width 713 height 21
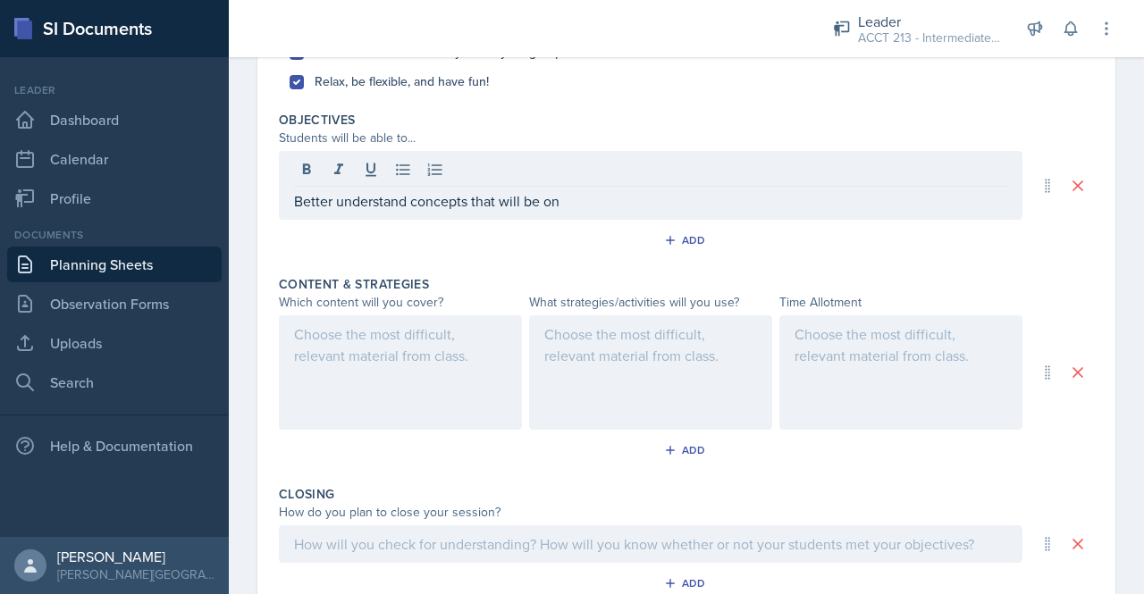
click at [577, 210] on div "Better understand concepts that will be on" at bounding box center [651, 185] width 744 height 69
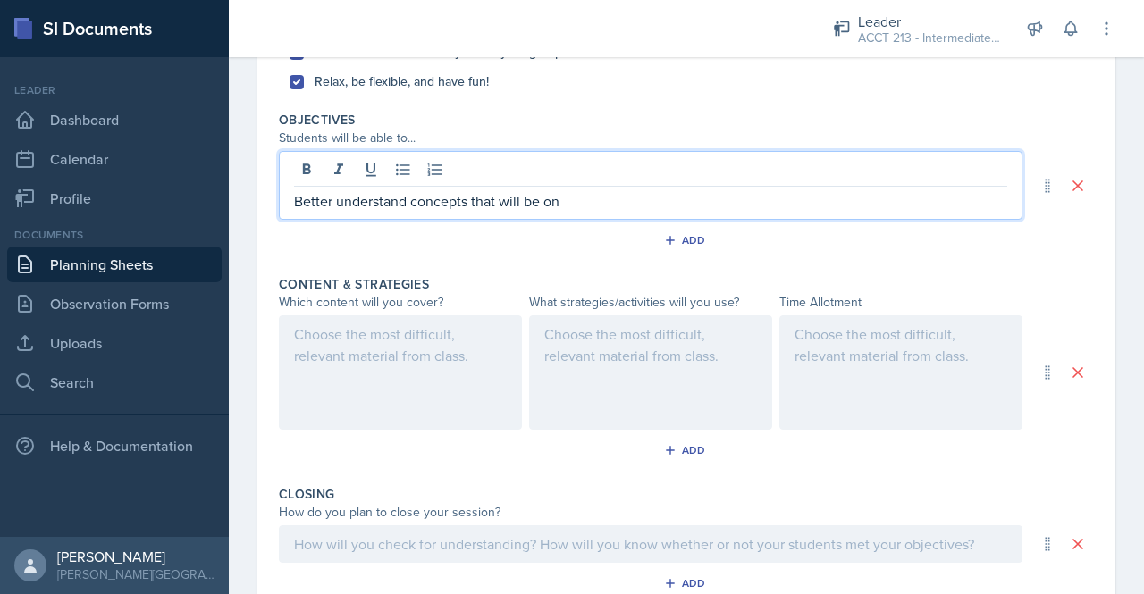
click at [576, 190] on p "Better understand concepts that will be on" at bounding box center [650, 200] width 713 height 21
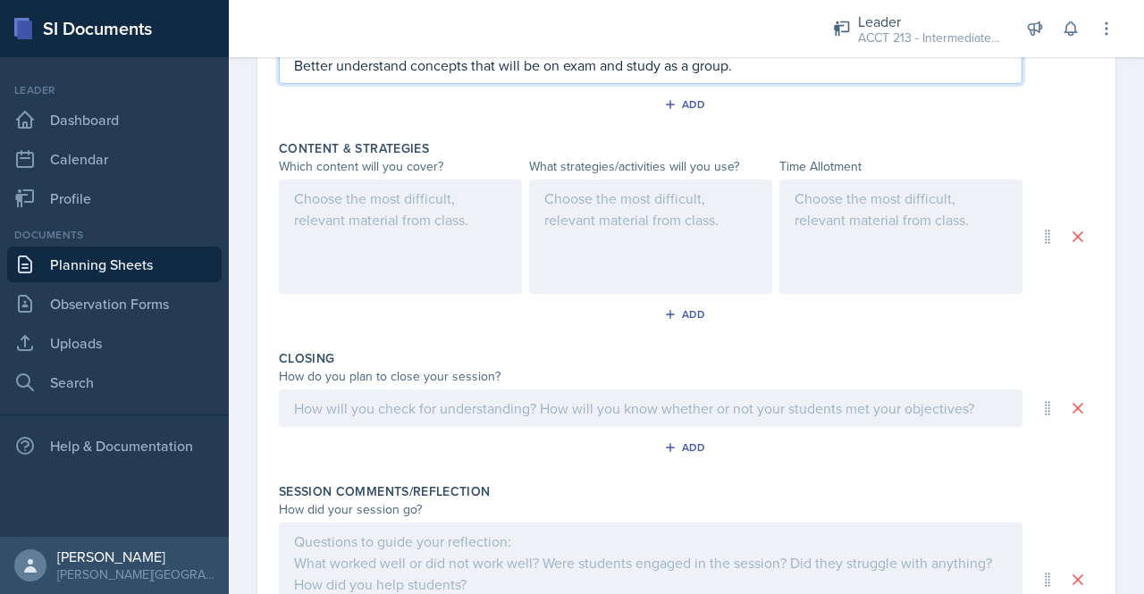
scroll to position [719, 0]
click at [319, 212] on div at bounding box center [400, 237] width 243 height 114
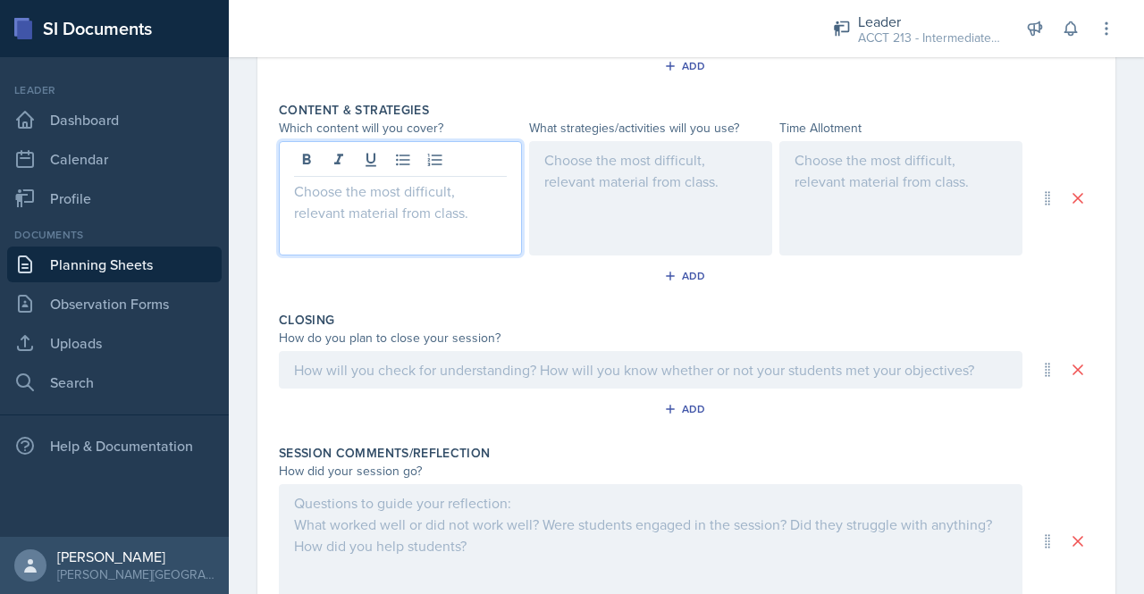
scroll to position [729, 0]
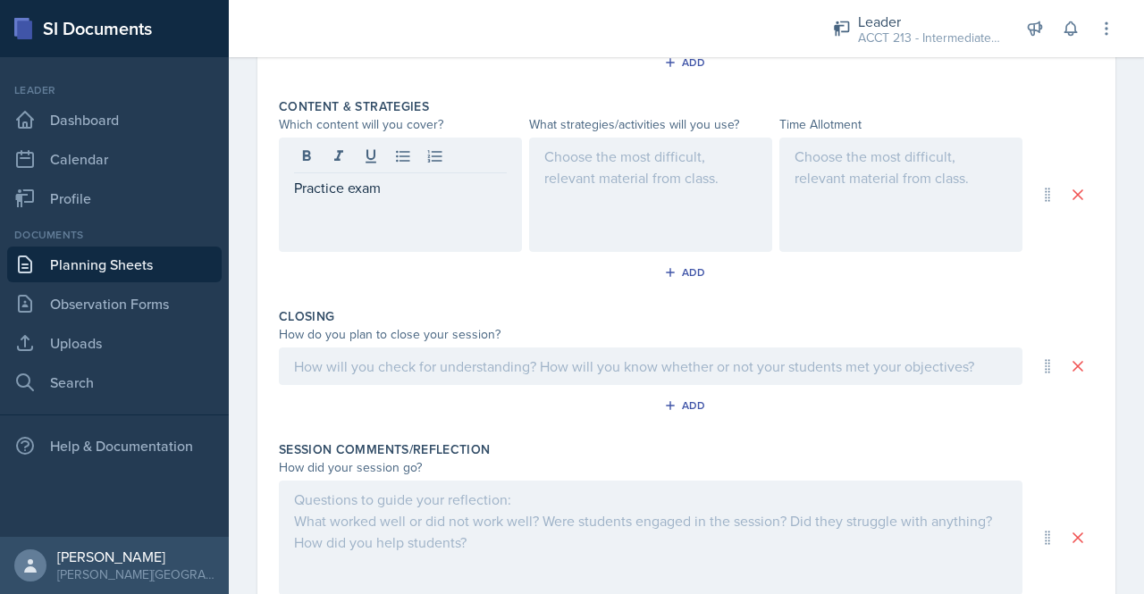
click at [610, 185] on div at bounding box center [650, 195] width 243 height 114
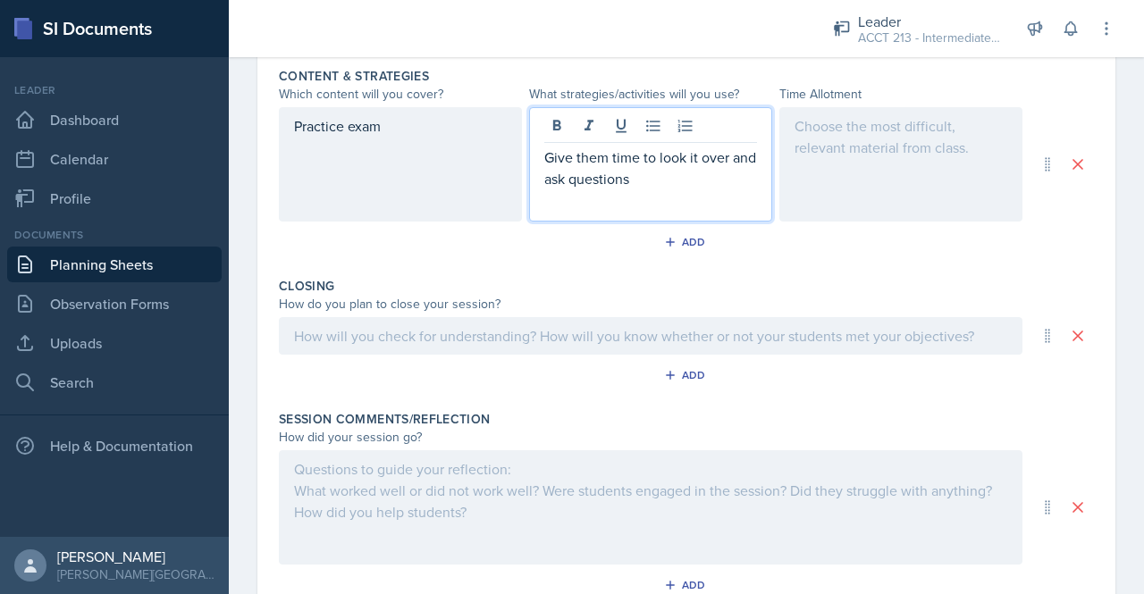
click at [834, 164] on div at bounding box center [900, 164] width 243 height 114
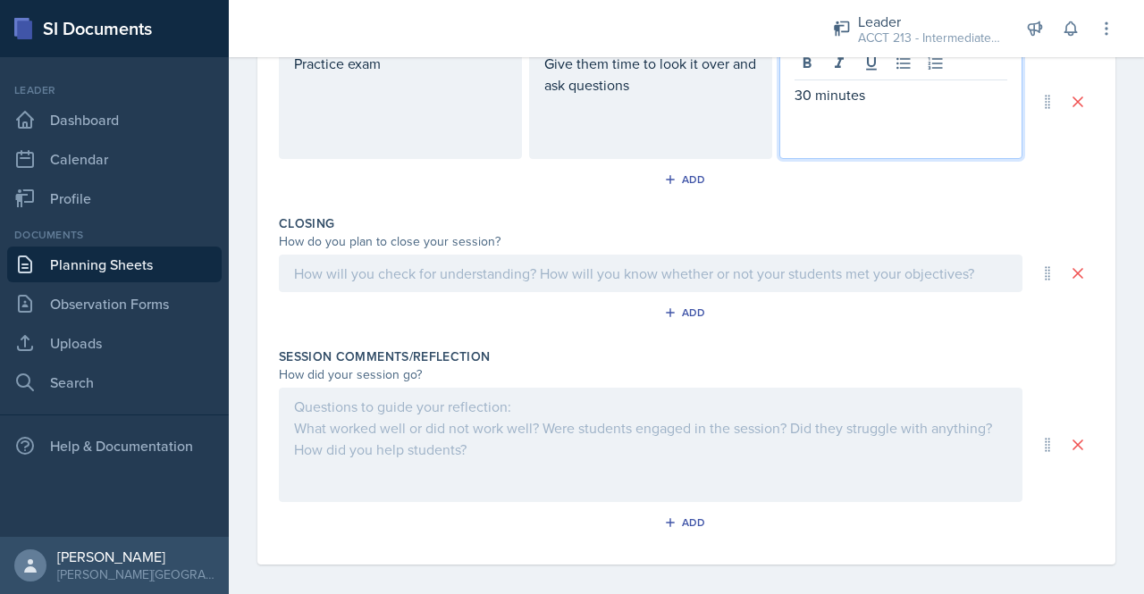
scroll to position [823, 0]
click at [676, 180] on div "Add" at bounding box center [687, 179] width 38 height 14
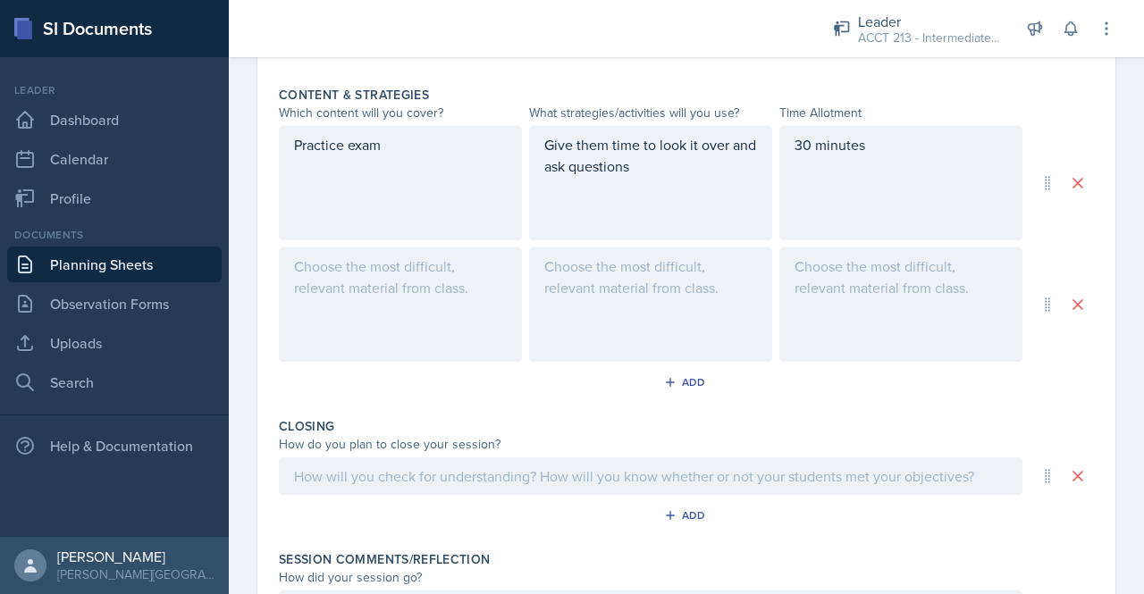
click at [333, 281] on div at bounding box center [400, 305] width 243 height 114
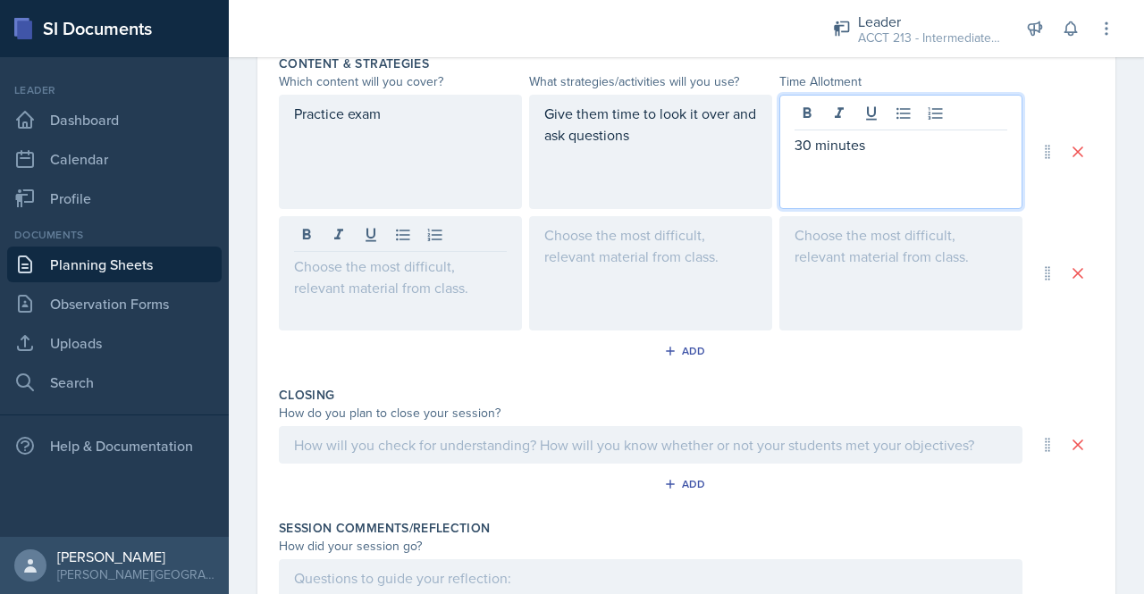
click at [799, 114] on div "30 minutes" at bounding box center [900, 152] width 243 height 114
click at [821, 230] on div at bounding box center [900, 273] width 243 height 114
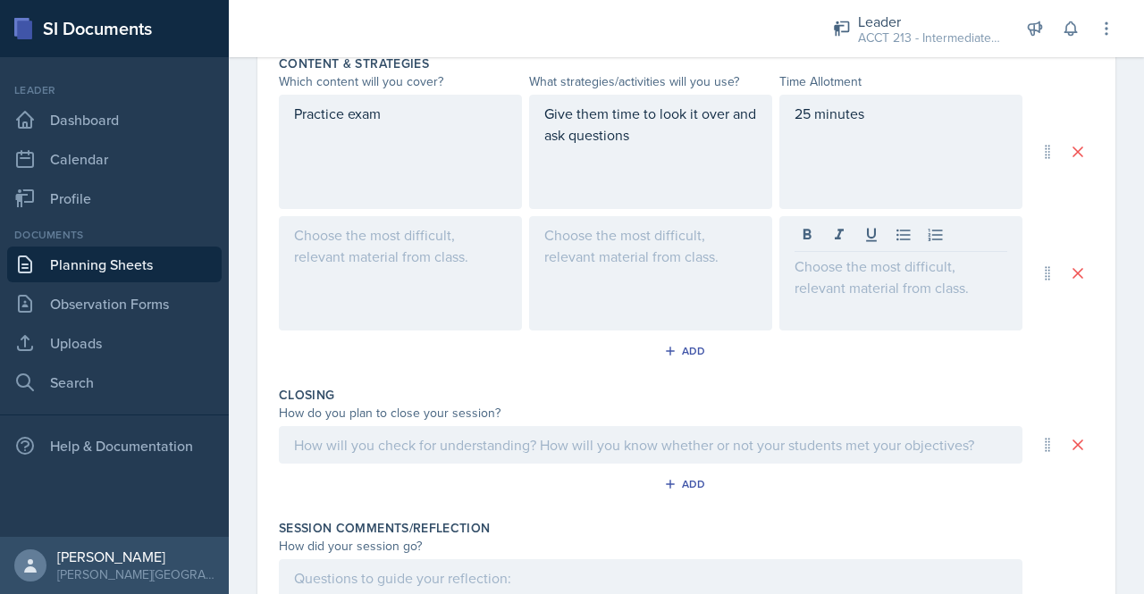
click at [801, 122] on div "25 minutes" at bounding box center [900, 152] width 243 height 114
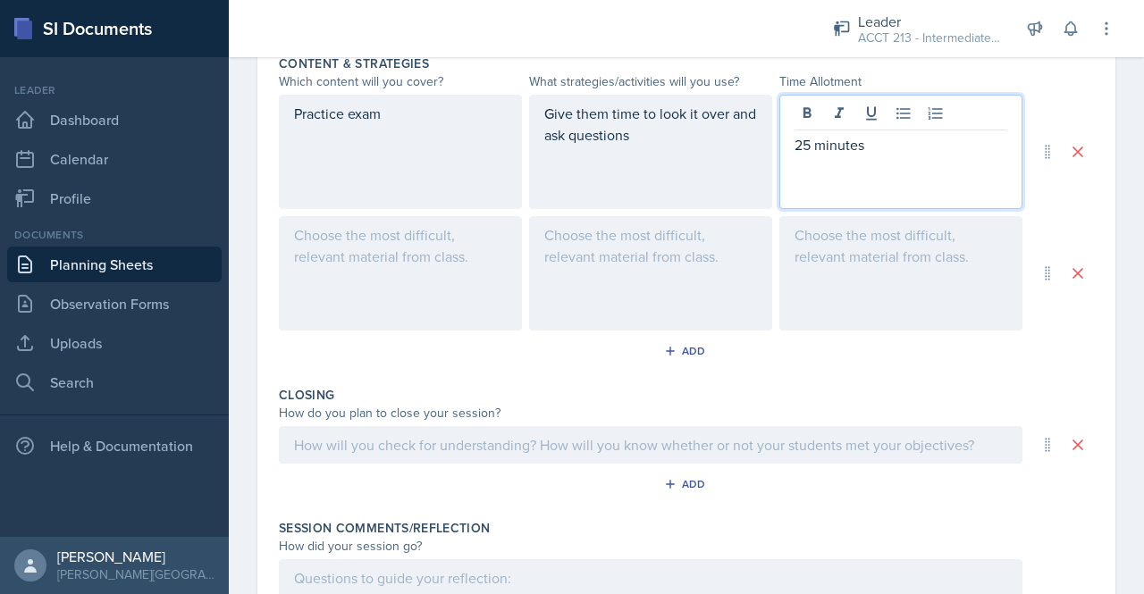
scroll to position [803, 0]
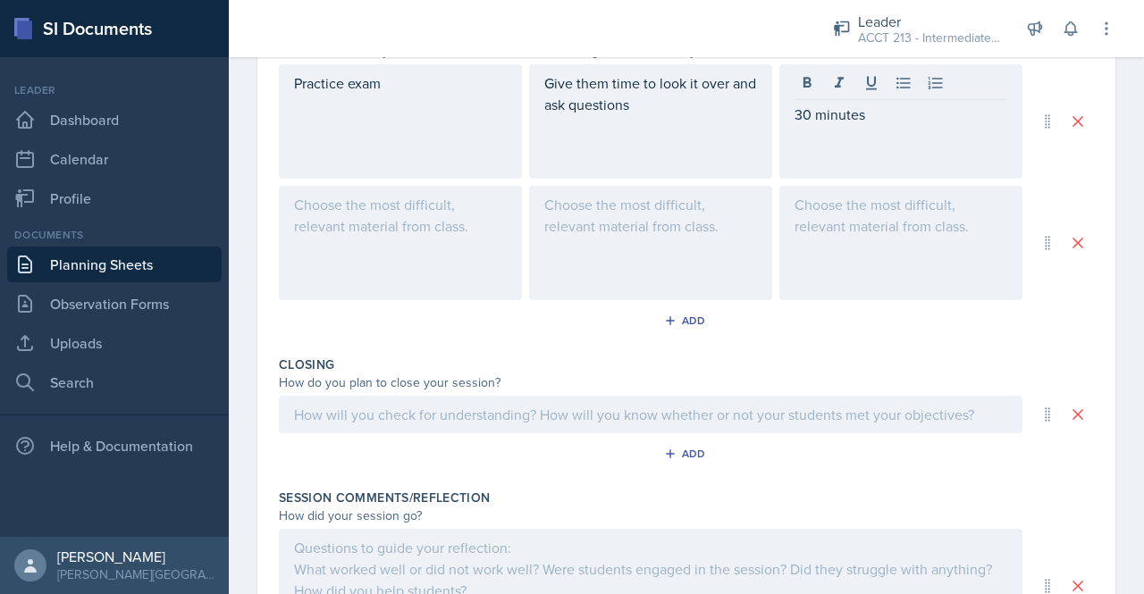
click at [410, 254] on div at bounding box center [400, 243] width 243 height 114
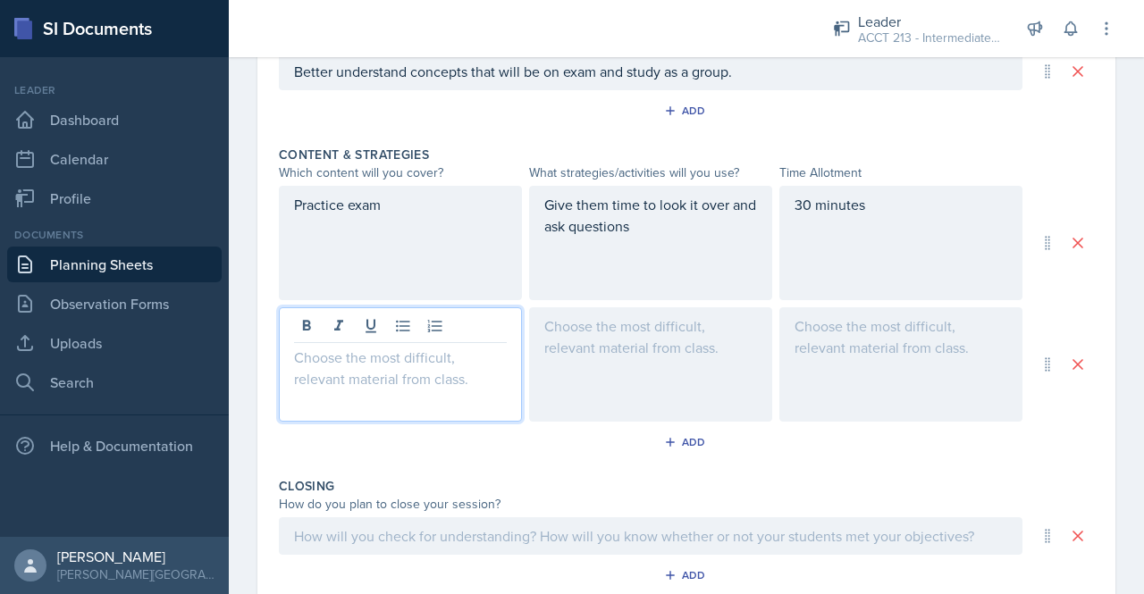
scroll to position [682, 0]
